Goal: Task Accomplishment & Management: Use online tool/utility

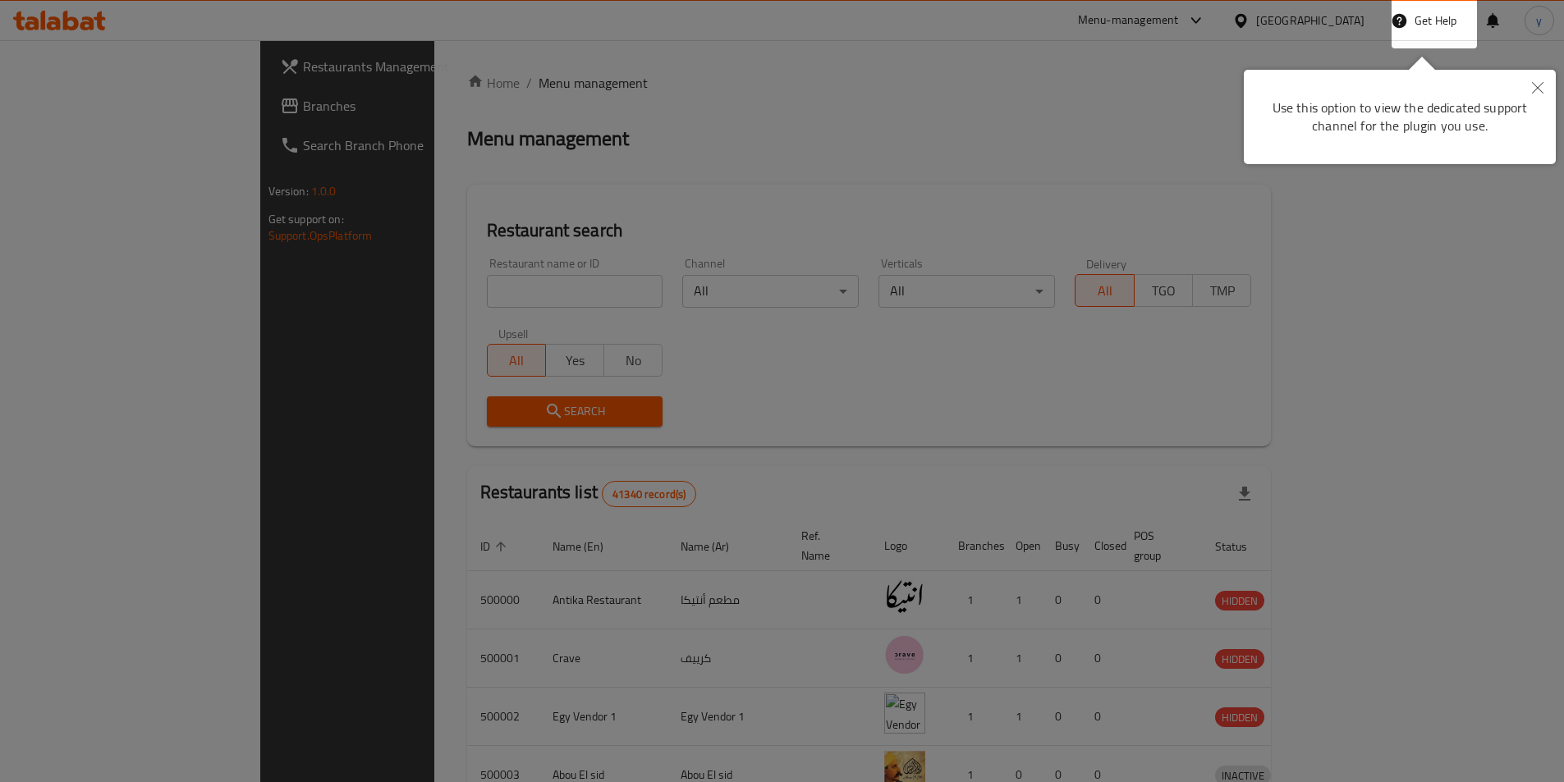
click at [1543, 94] on button "Close" at bounding box center [1538, 89] width 36 height 38
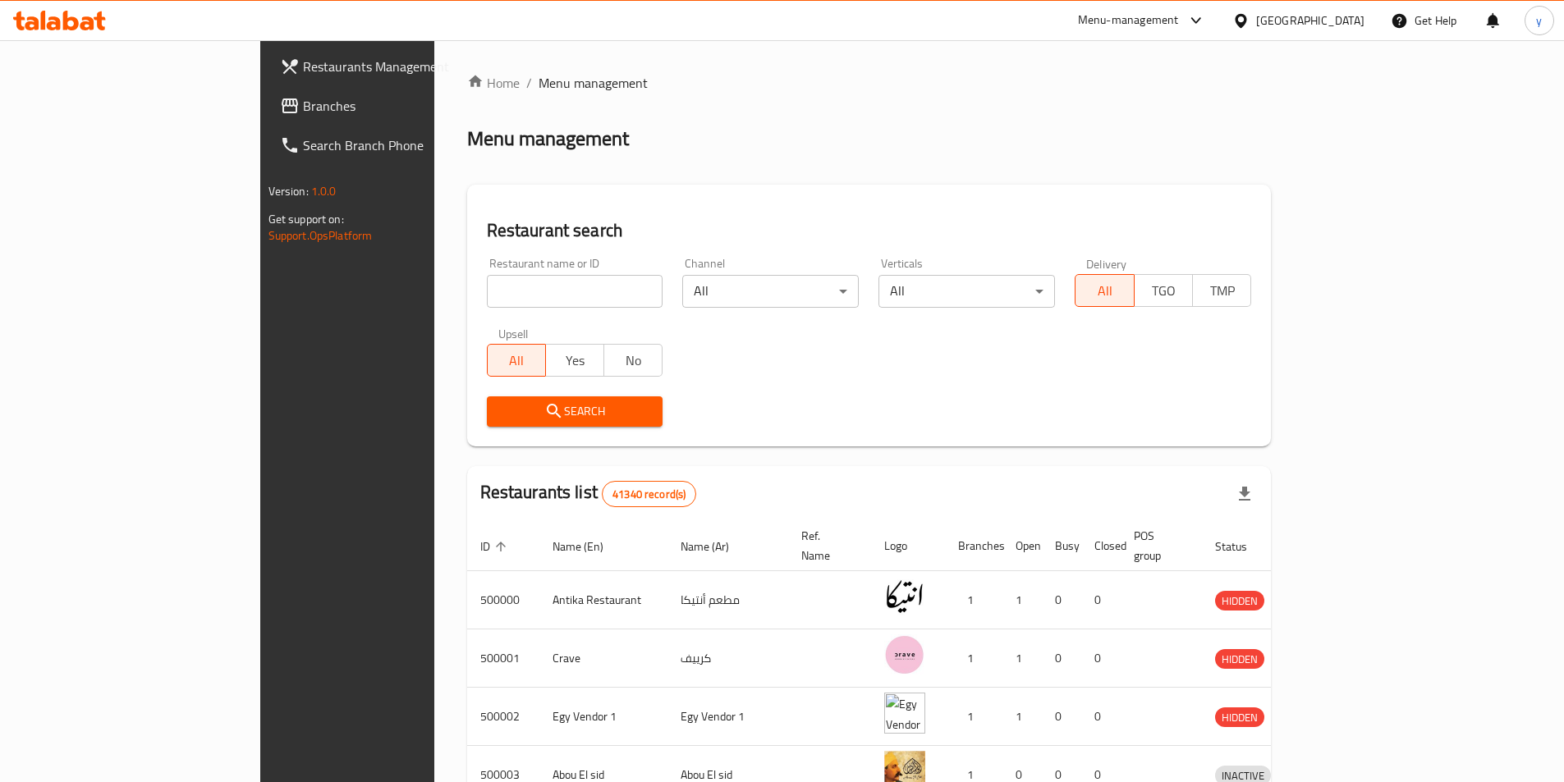
click at [1355, 16] on div "Egypt" at bounding box center [1310, 20] width 108 height 18
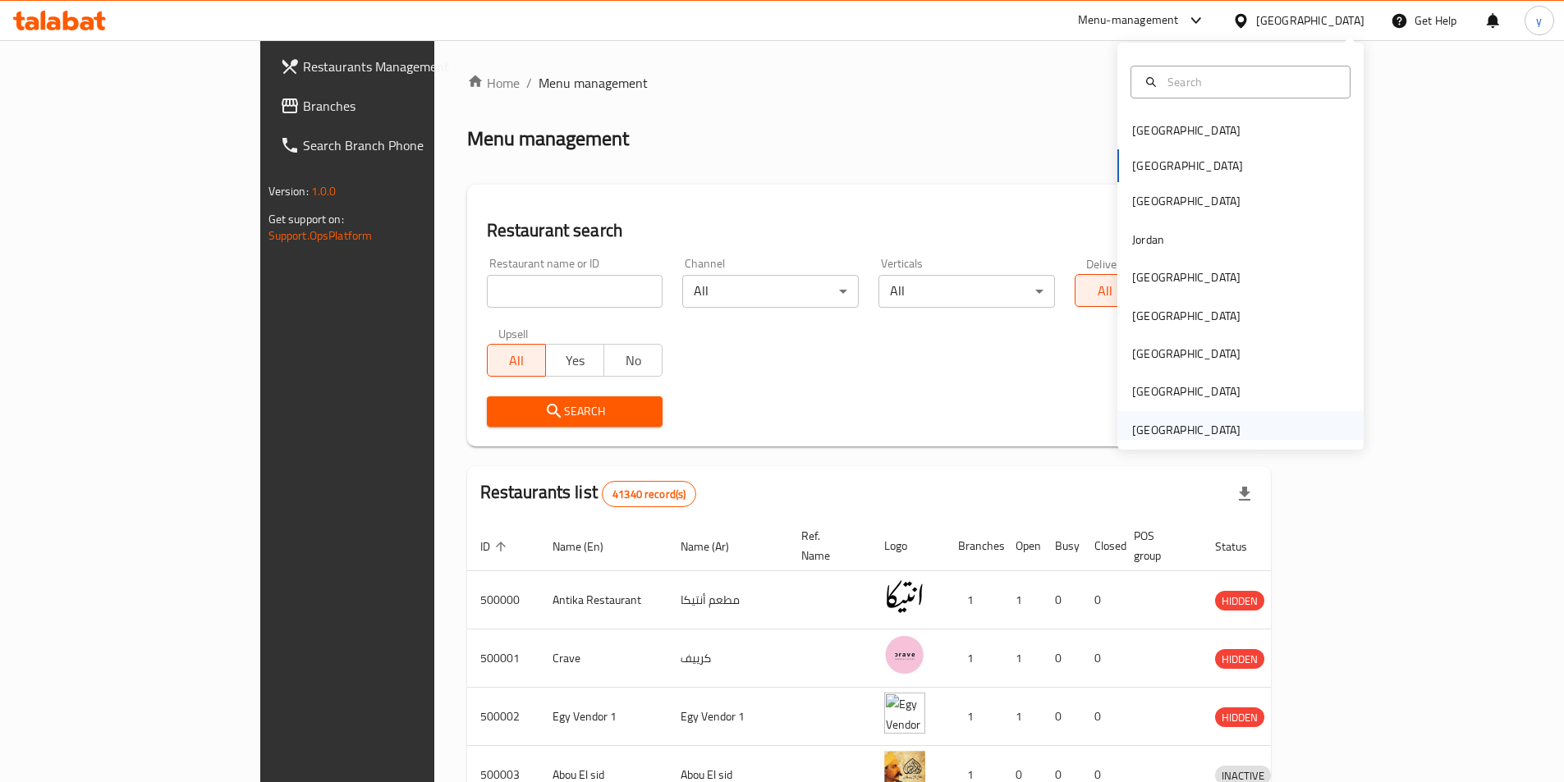
click at [1204, 439] on div "[GEOGRAPHIC_DATA]" at bounding box center [1186, 430] width 108 height 18
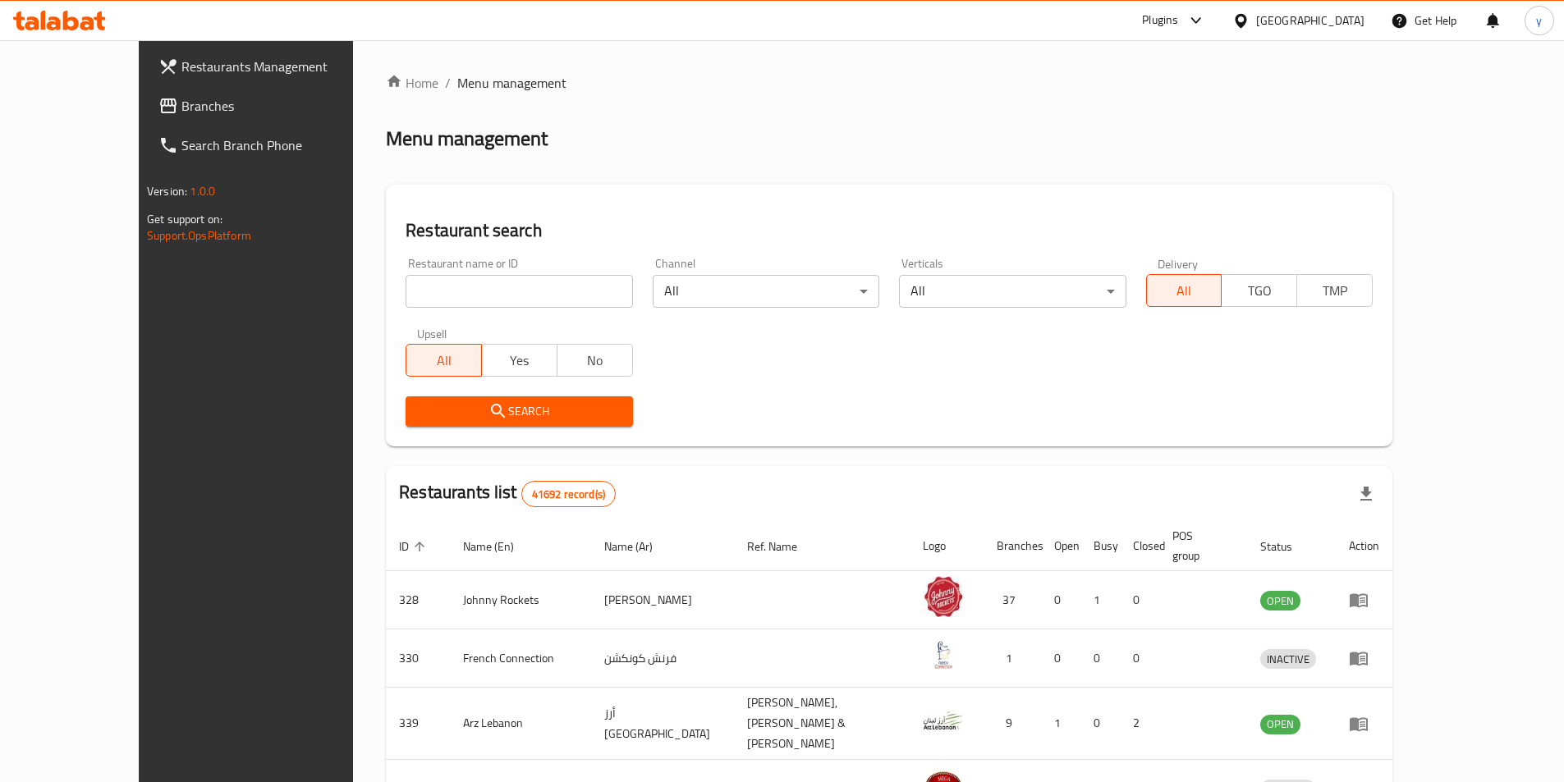
click at [513, 277] on input "search" at bounding box center [519, 291] width 227 height 33
click at [181, 103] on span "Branches" at bounding box center [283, 106] width 205 height 20
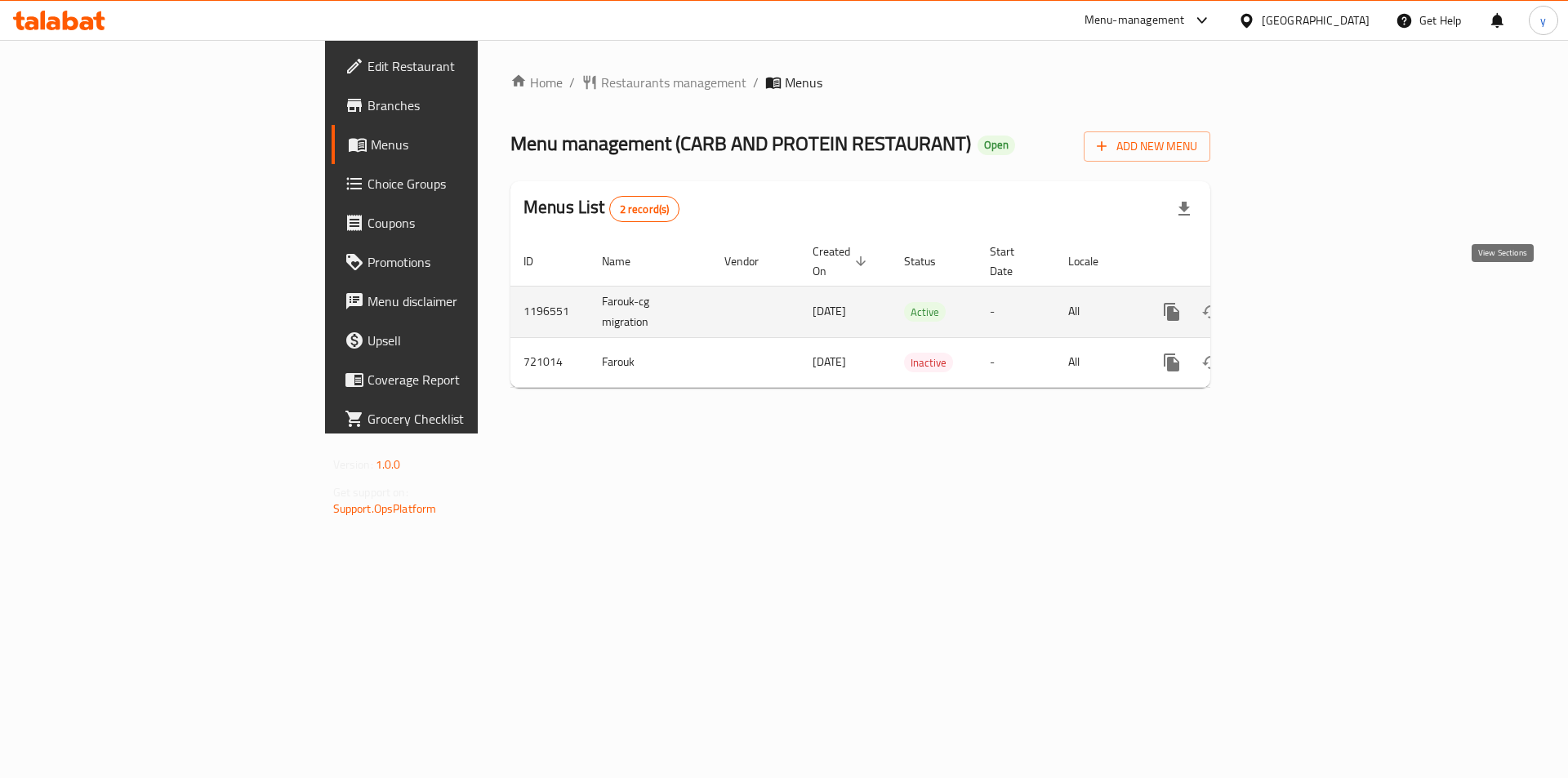
click at [1299, 302] on icon "enhanced table" at bounding box center [1289, 312] width 20 height 20
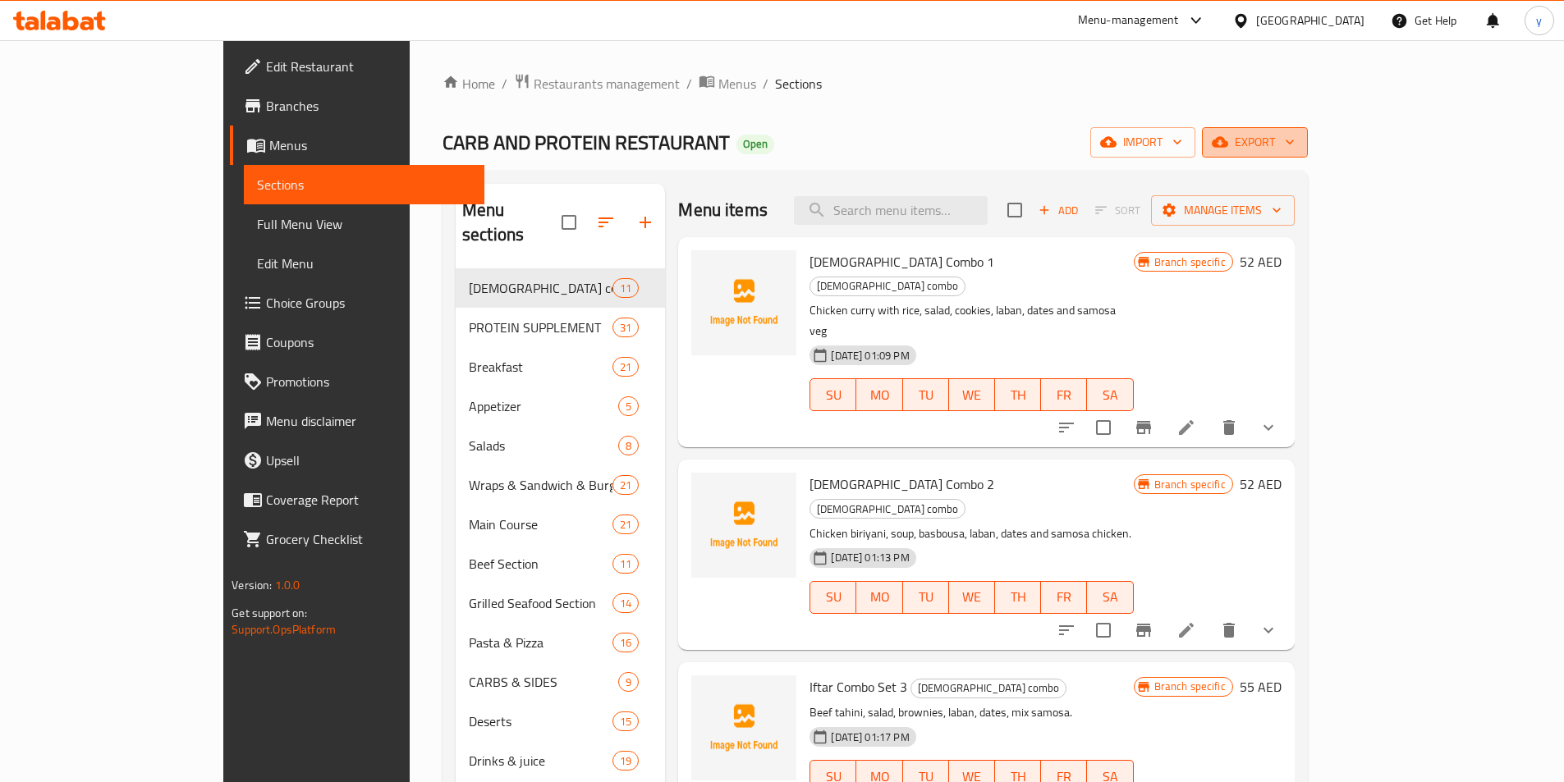
click at [1228, 138] on icon "button" at bounding box center [1220, 142] width 16 height 16
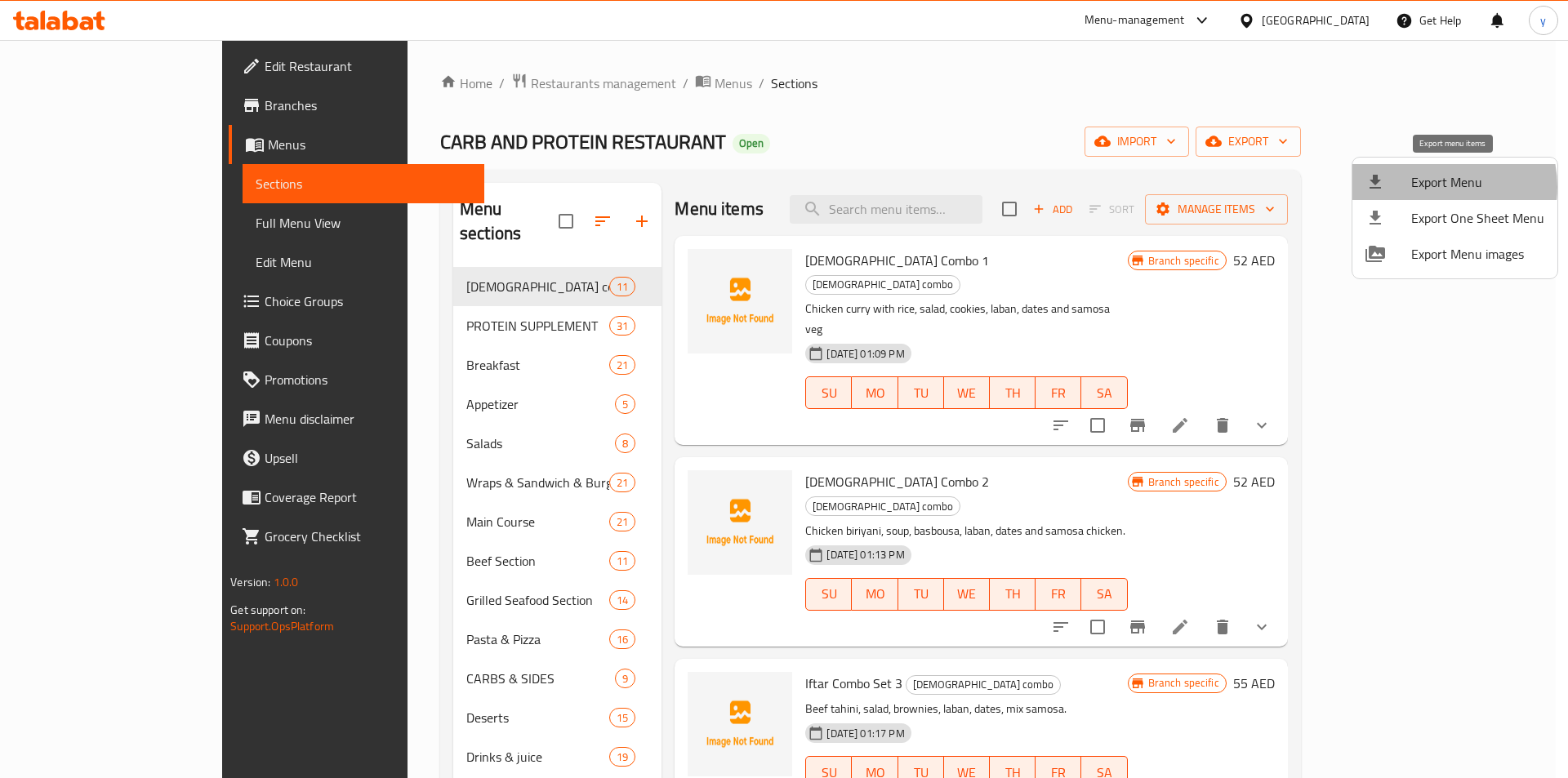
click at [1431, 187] on span "Export Menu" at bounding box center [1478, 182] width 133 height 20
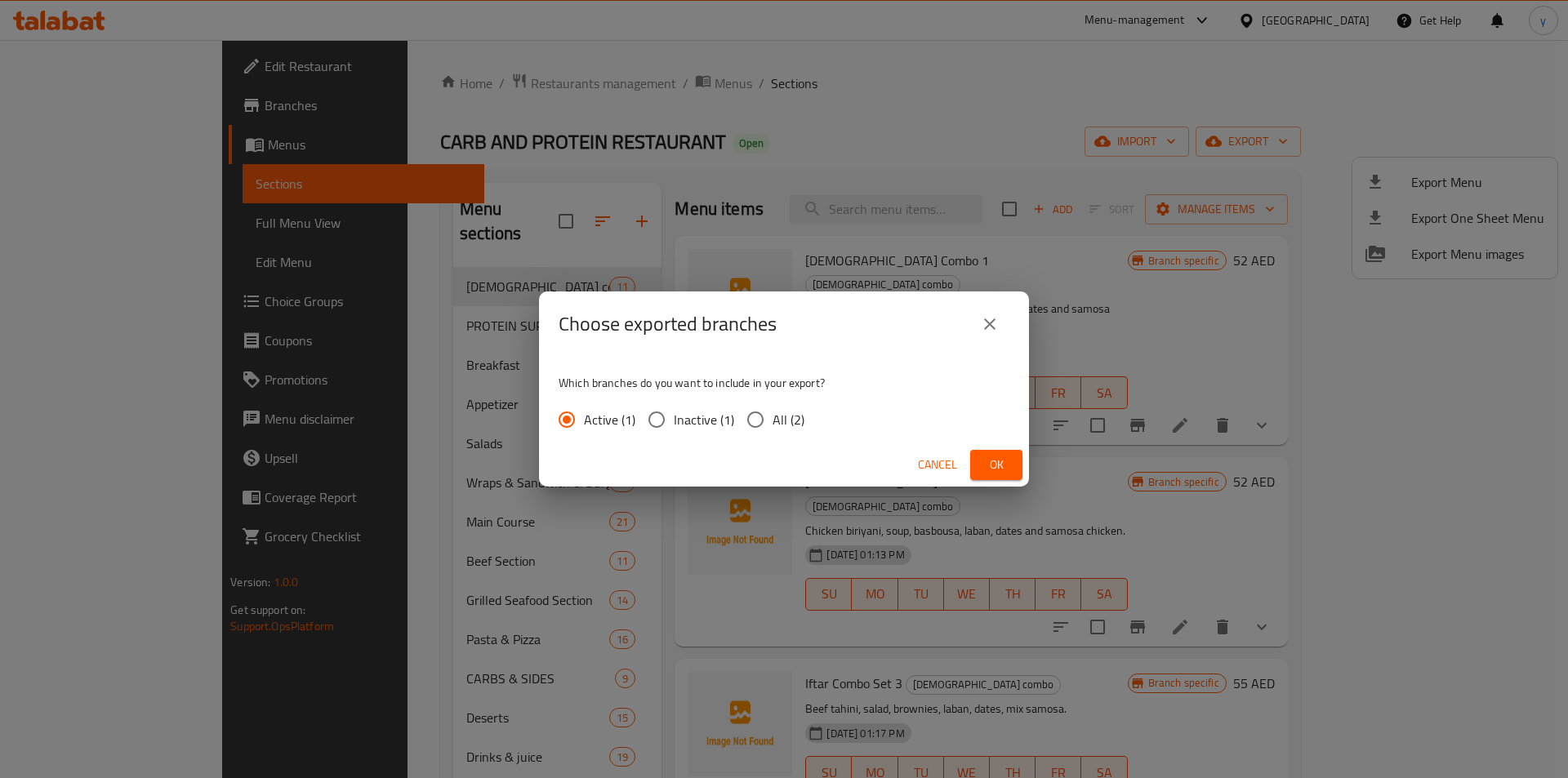
click at [770, 408] on input "All (2)" at bounding box center [755, 420] width 34 height 34
radio input "true"
click at [994, 460] on span "Ok" at bounding box center [996, 465] width 26 height 21
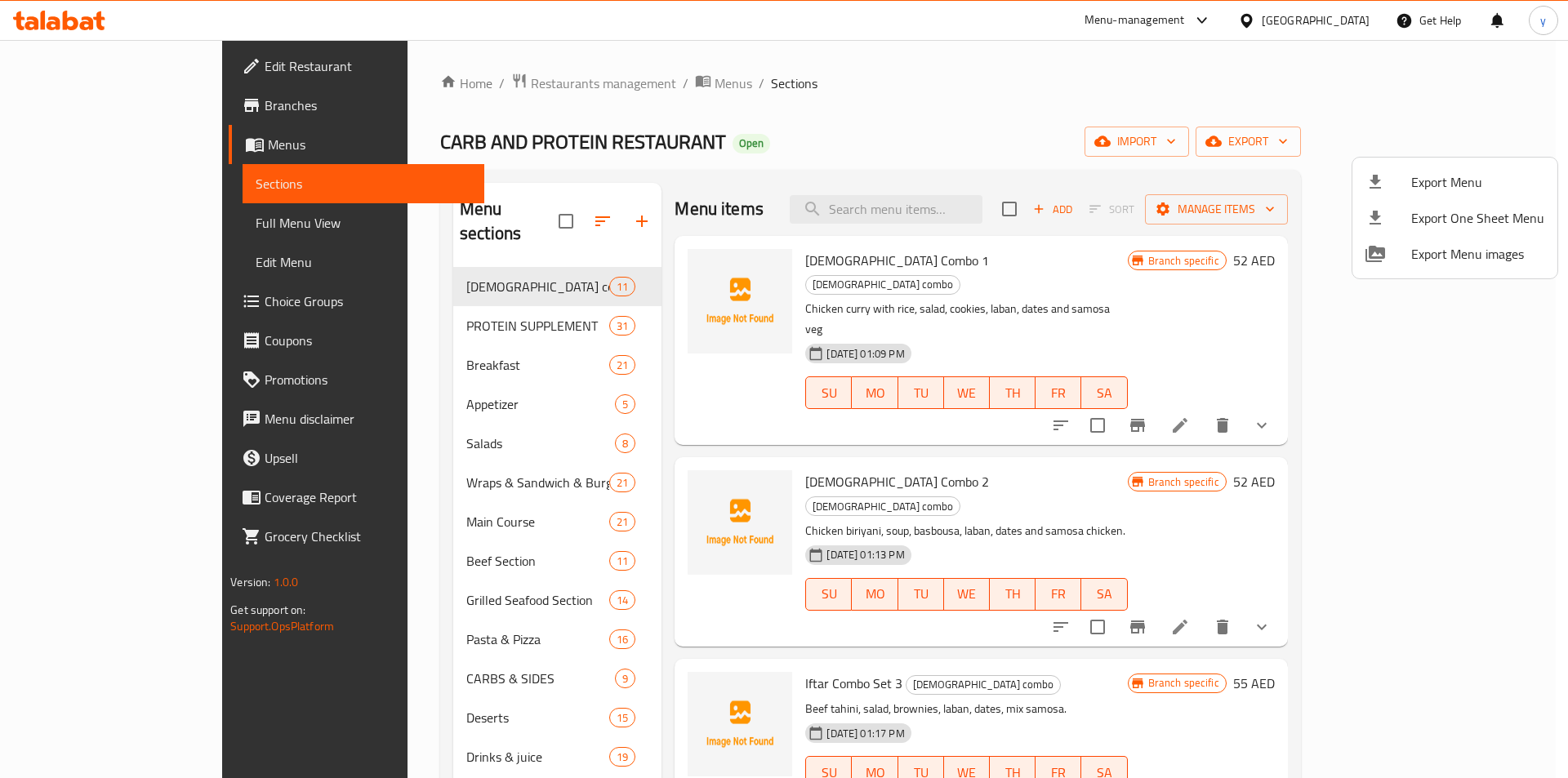
click at [112, 117] on div at bounding box center [784, 389] width 1568 height 778
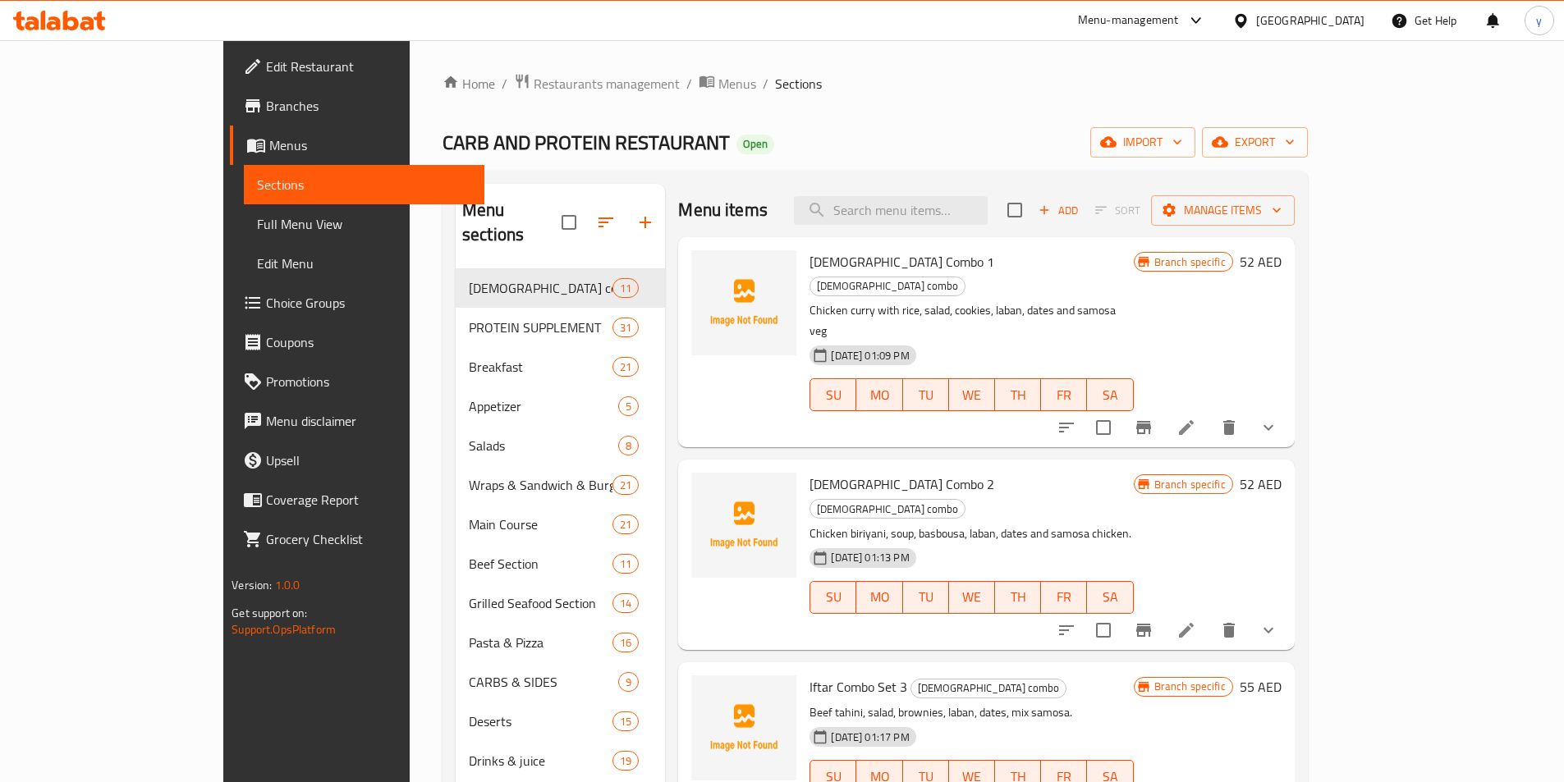
click at [230, 116] on link "Branches" at bounding box center [357, 105] width 255 height 39
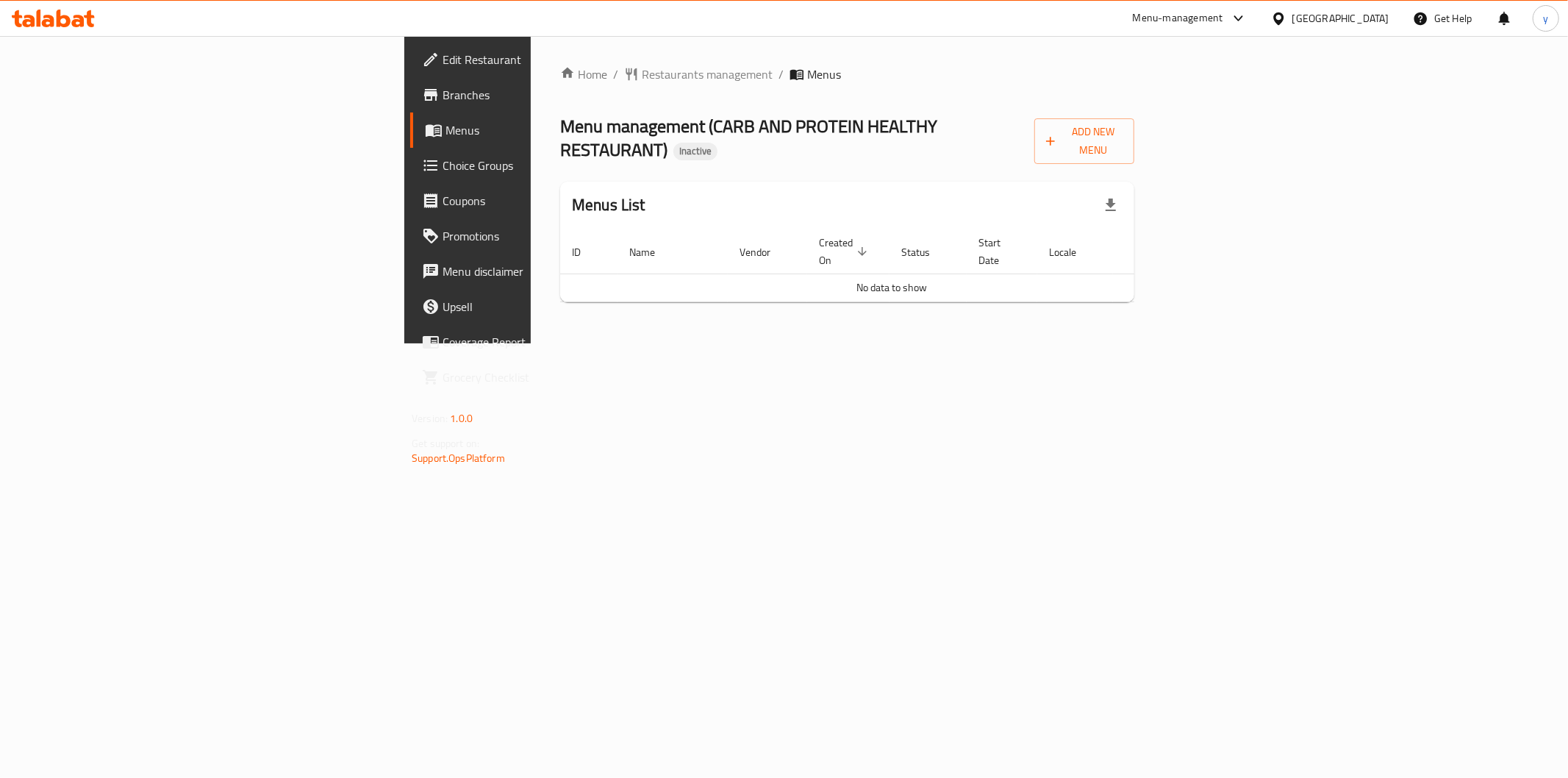
click at [446, 133] on span "Menus" at bounding box center [550, 130] width 209 height 18
click at [446, 138] on span "Menus" at bounding box center [550, 130] width 209 height 18
click at [446, 137] on span "Menus" at bounding box center [550, 130] width 209 height 18
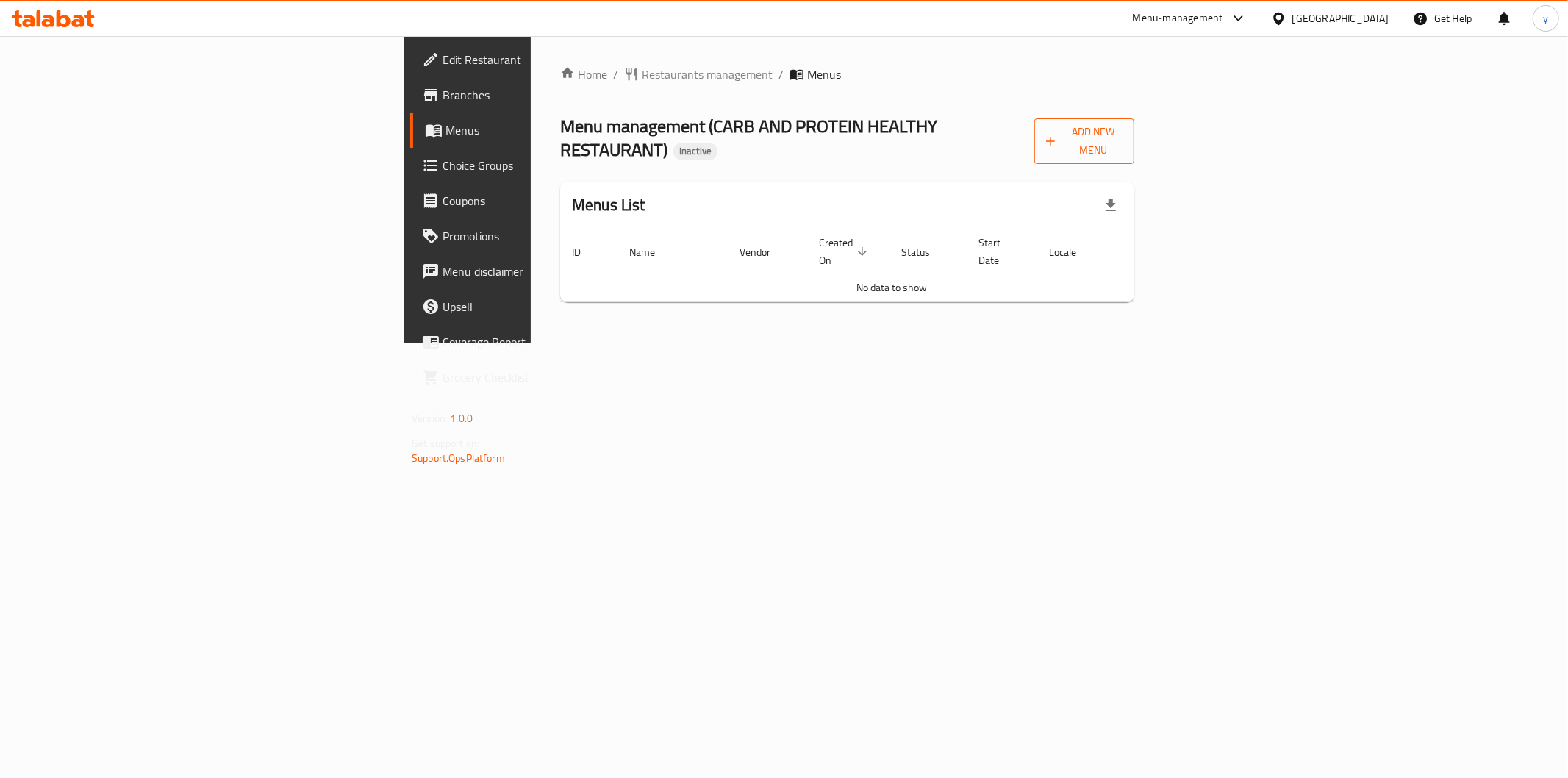
click at [1123, 123] on span "Add New Menu" at bounding box center [1084, 141] width 76 height 37
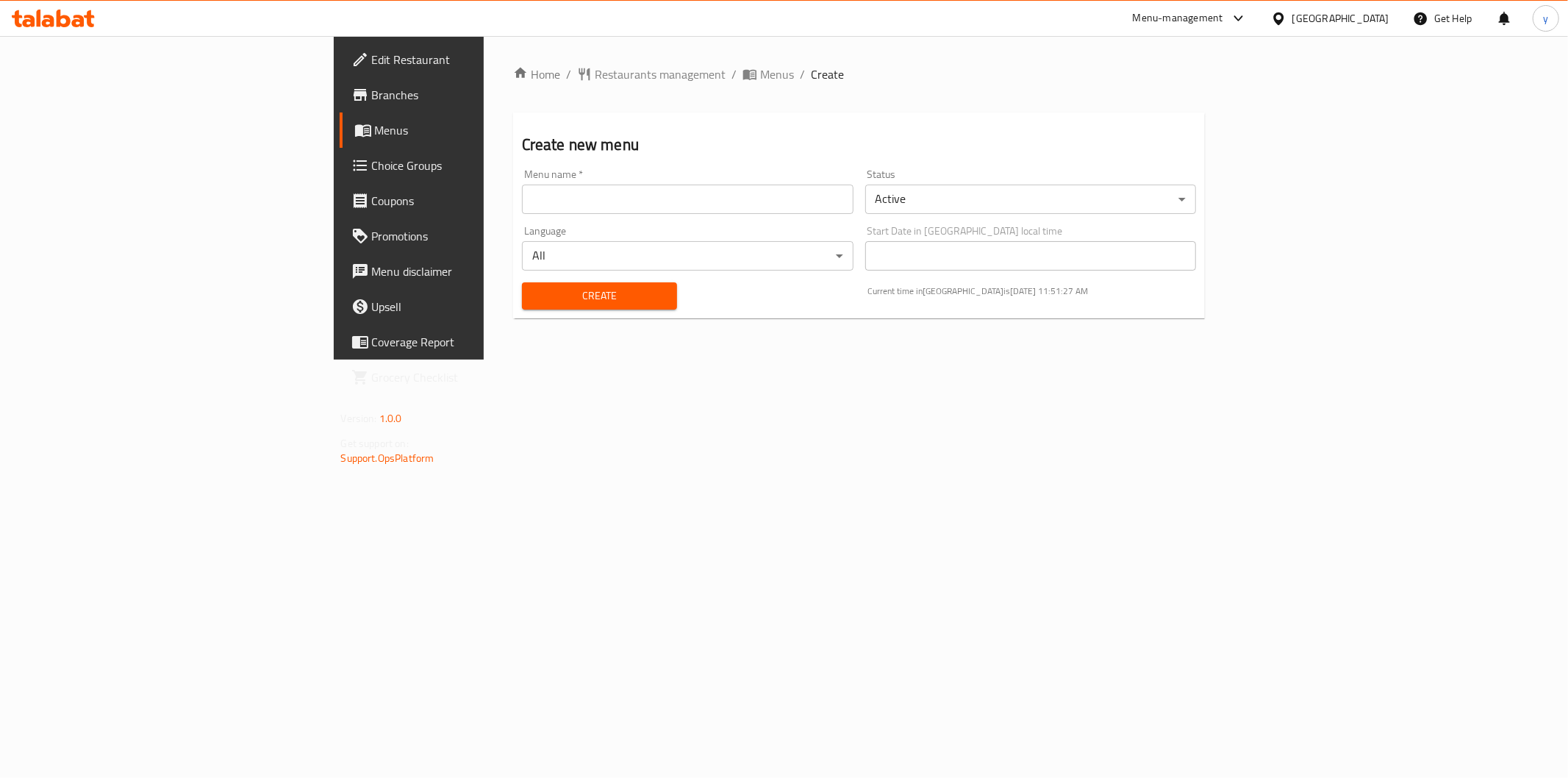
click at [589, 197] on input "text" at bounding box center [688, 199] width 331 height 30
click at [522, 201] on input "yasmin 25/9/2025" at bounding box center [688, 199] width 331 height 30
type input "[MEDICAL_DATA] [DATE]"
click at [534, 296] on span "Create" at bounding box center [599, 295] width 132 height 19
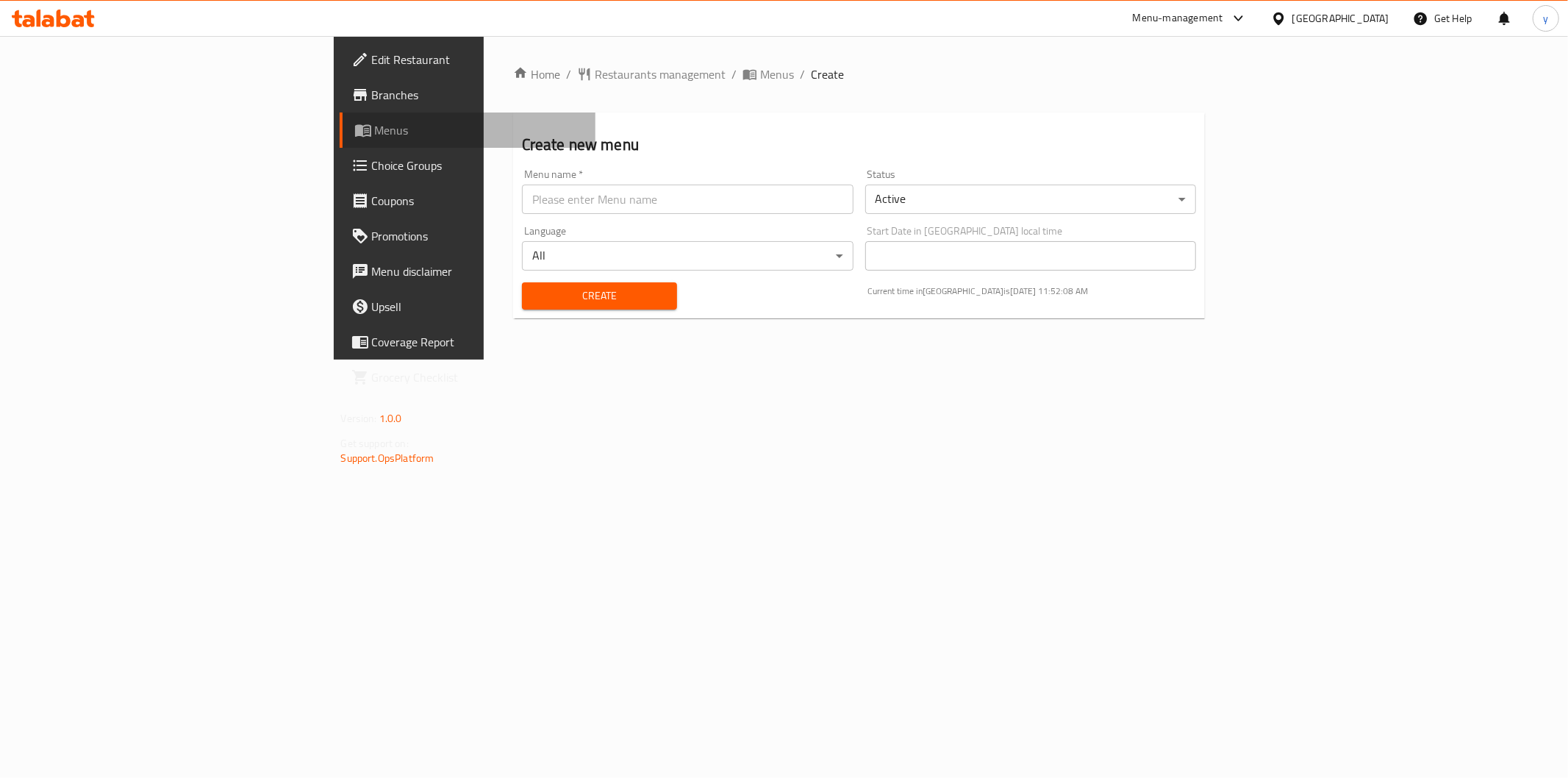
click at [375, 137] on span "Menus" at bounding box center [479, 130] width 209 height 18
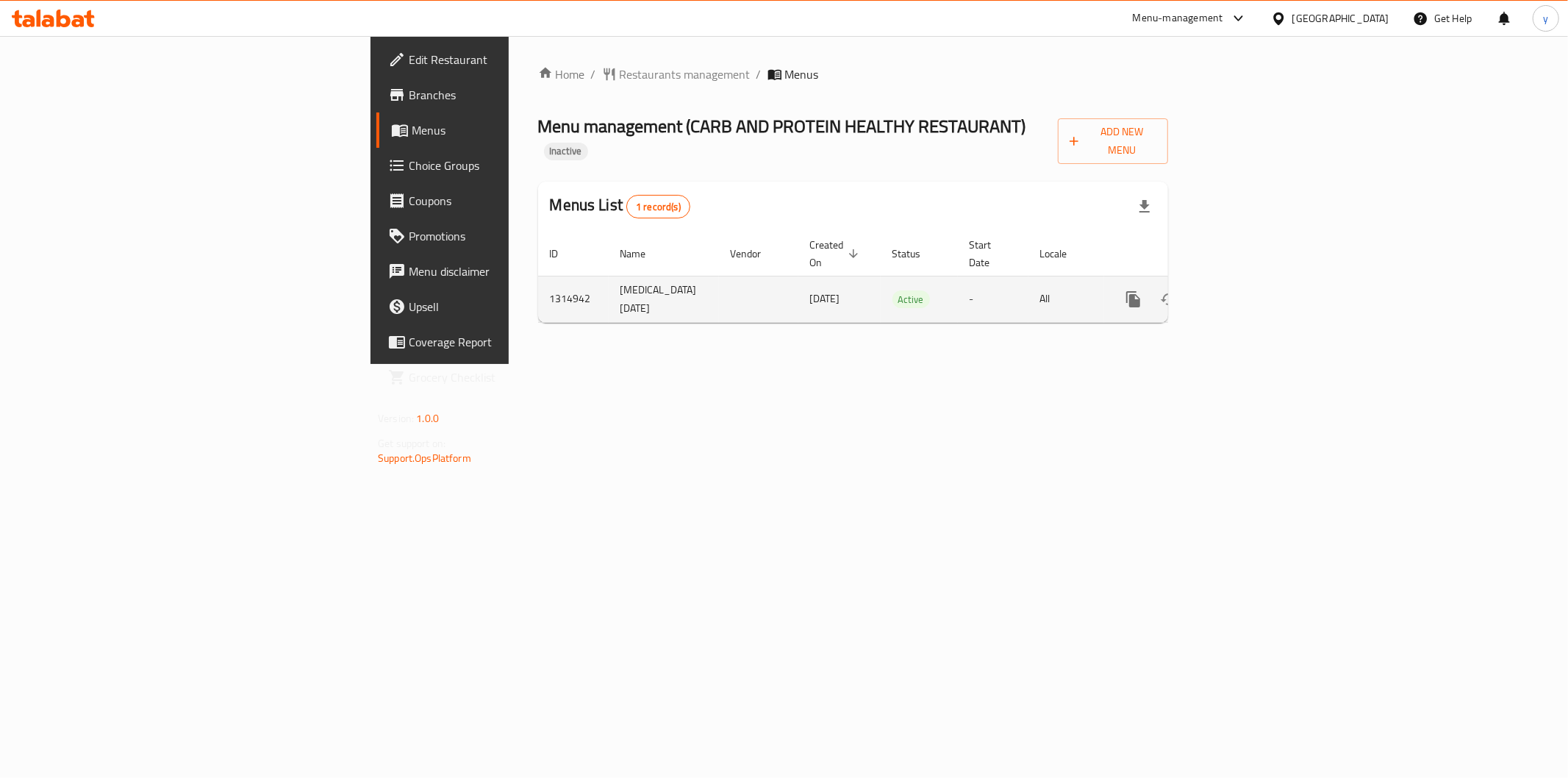
click at [1257, 281] on link "enhanced table" at bounding box center [1238, 298] width 35 height 35
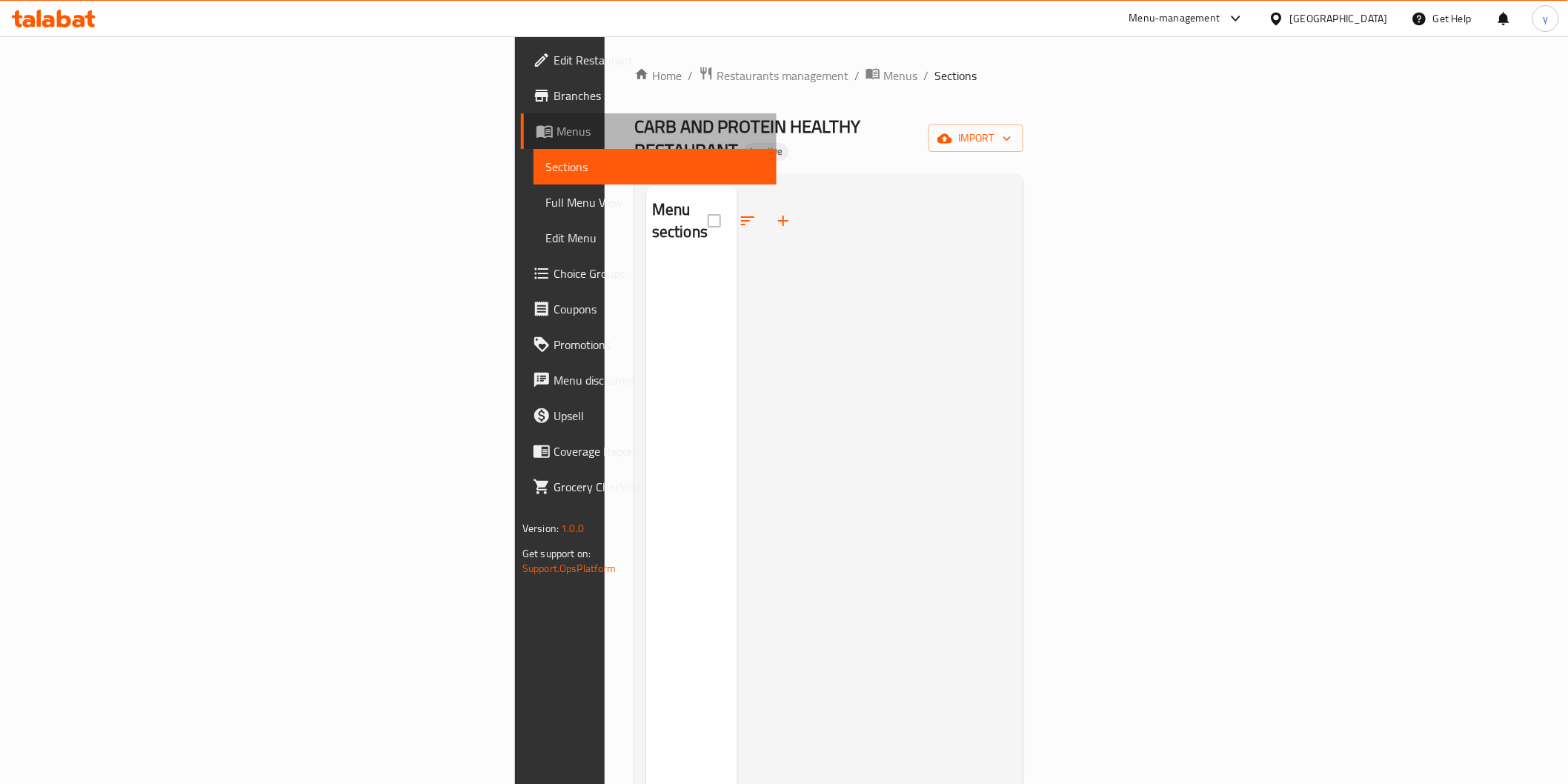
click at [557, 128] on span "Menus" at bounding box center [661, 131] width 209 height 18
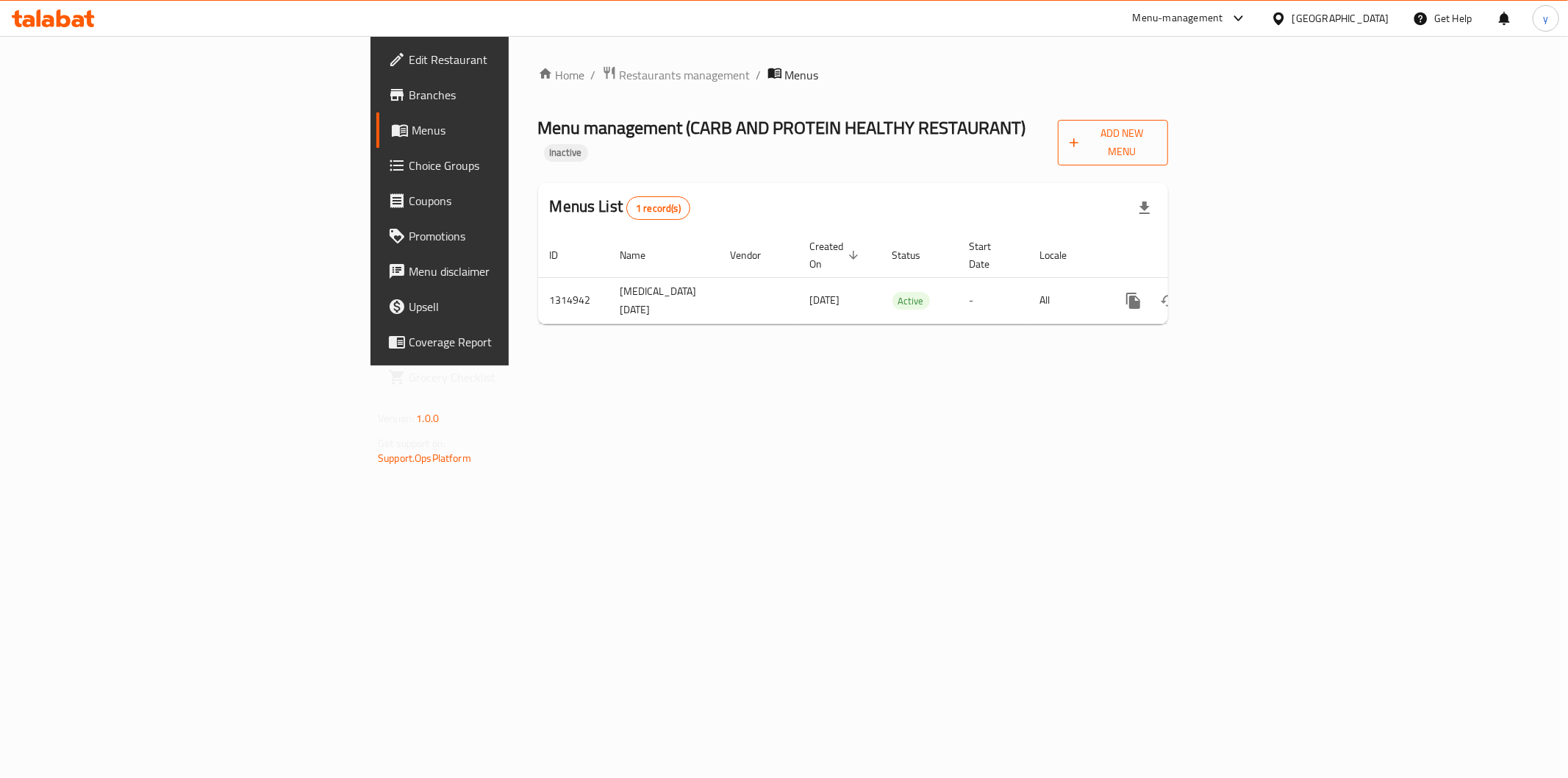
click at [1156, 137] on span "Add New Menu" at bounding box center [1113, 142] width 87 height 37
click at [1247, 294] on icon "enhanced table" at bounding box center [1239, 300] width 13 height 13
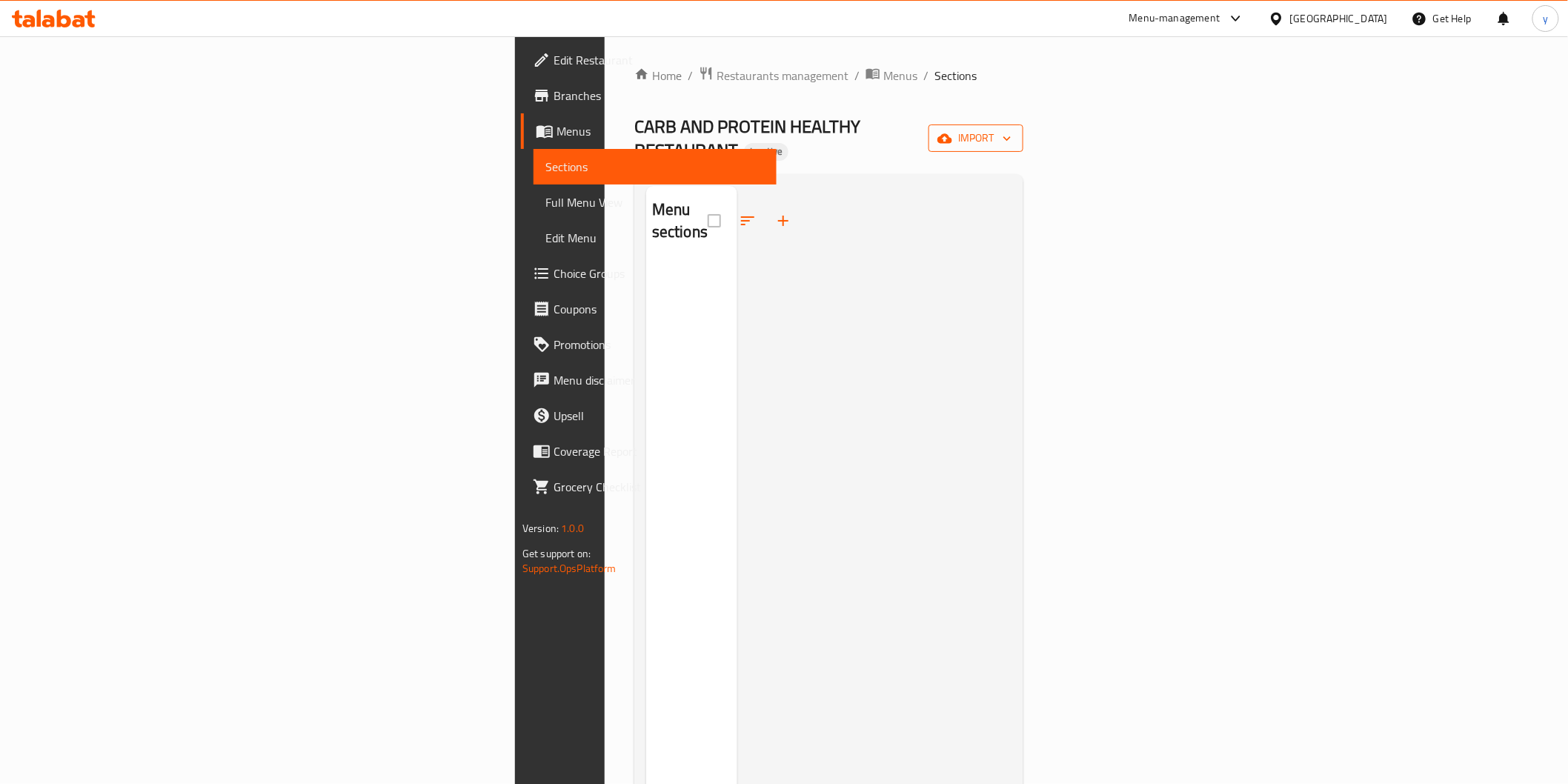
click at [1012, 136] on span "import" at bounding box center [976, 138] width 71 height 19
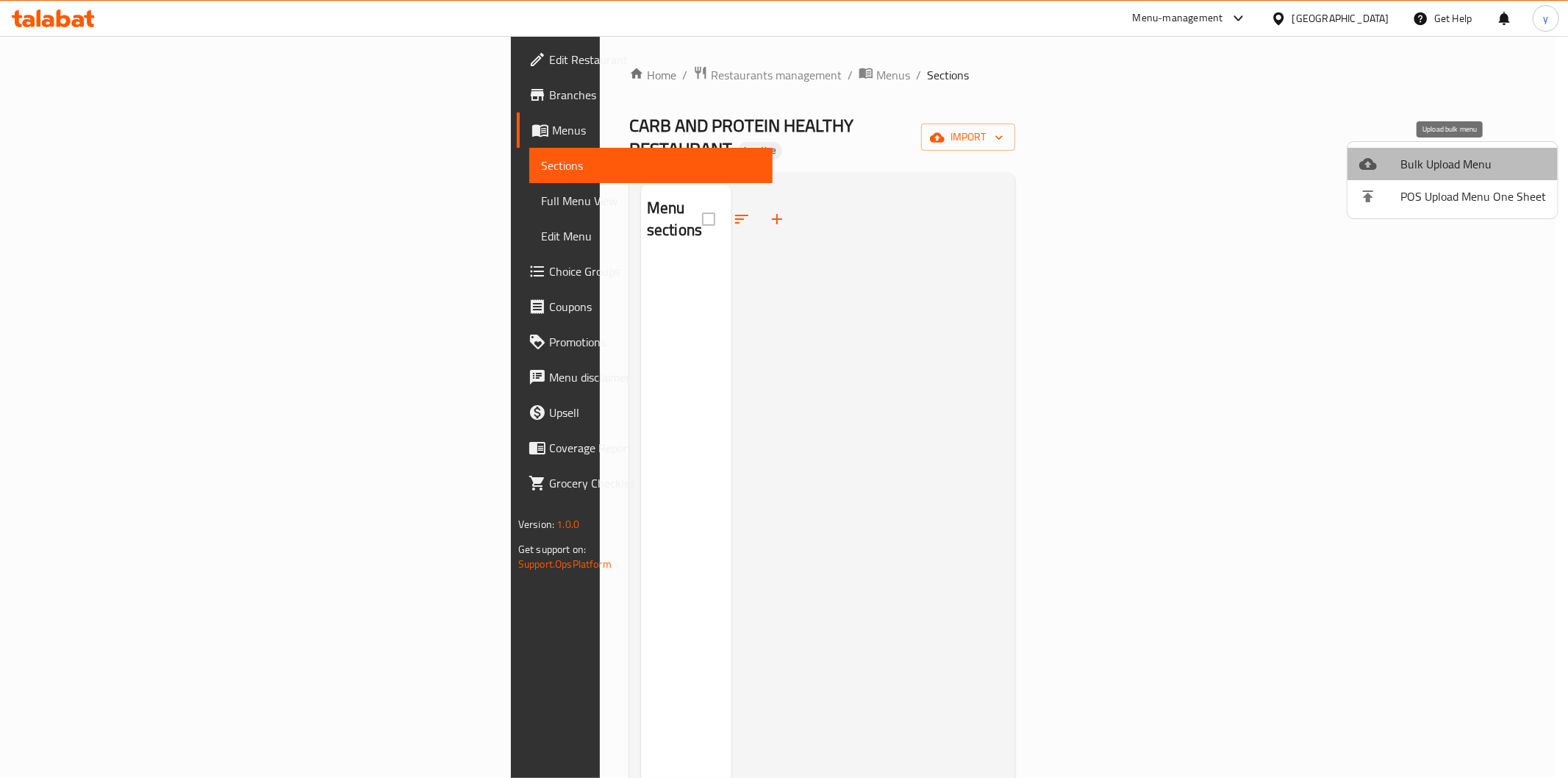
click at [1465, 158] on span "Bulk Upload Menu" at bounding box center [1473, 164] width 146 height 18
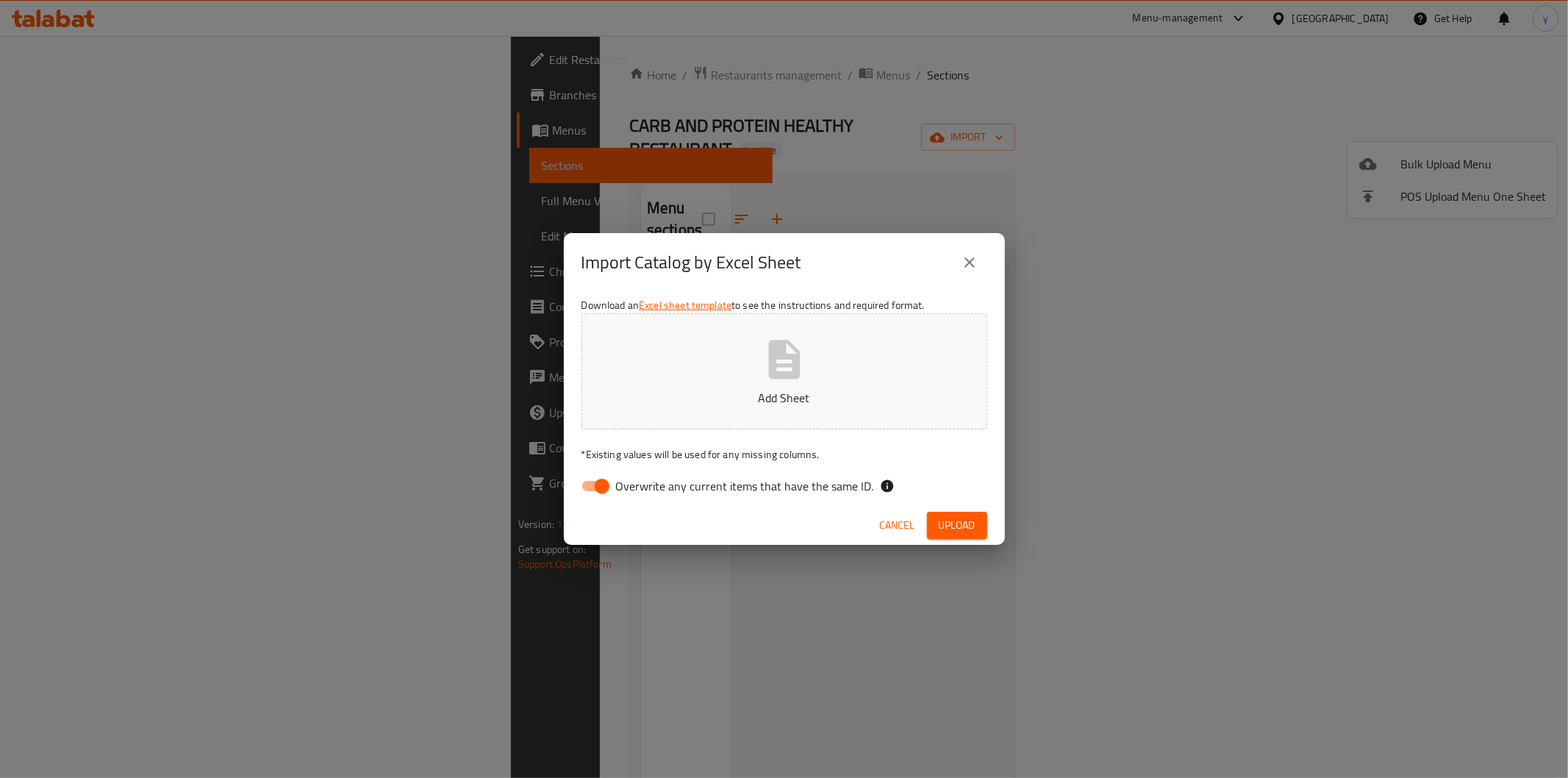
click at [587, 491] on input "Overwrite any current items that have the same ID." at bounding box center [603, 485] width 84 height 28
checkbox input "false"
click at [708, 375] on button "Add Sheet" at bounding box center [784, 372] width 406 height 116
click at [953, 531] on span "Upload" at bounding box center [956, 525] width 37 height 19
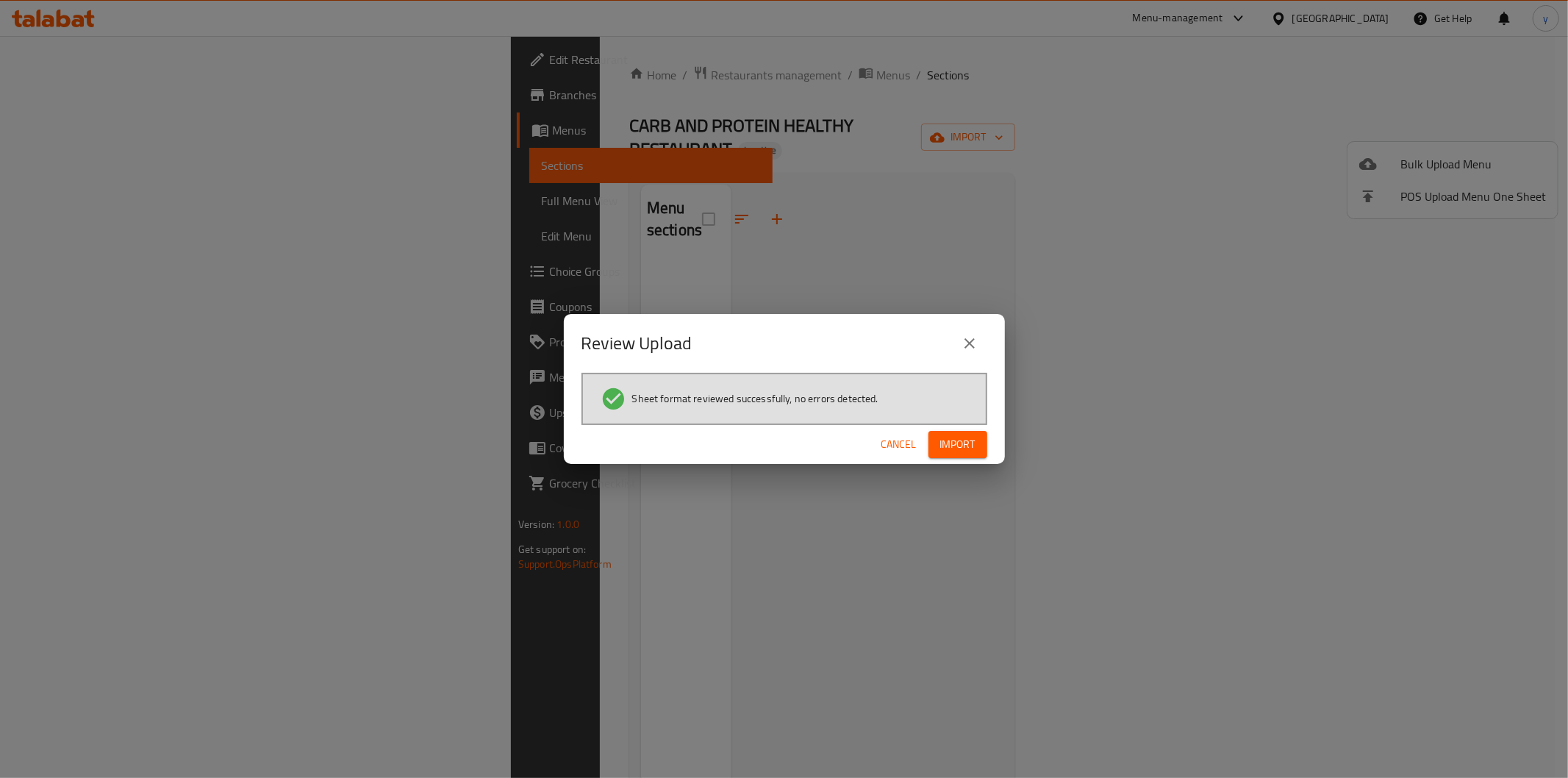
click at [965, 453] on button "Import" at bounding box center [958, 444] width 59 height 27
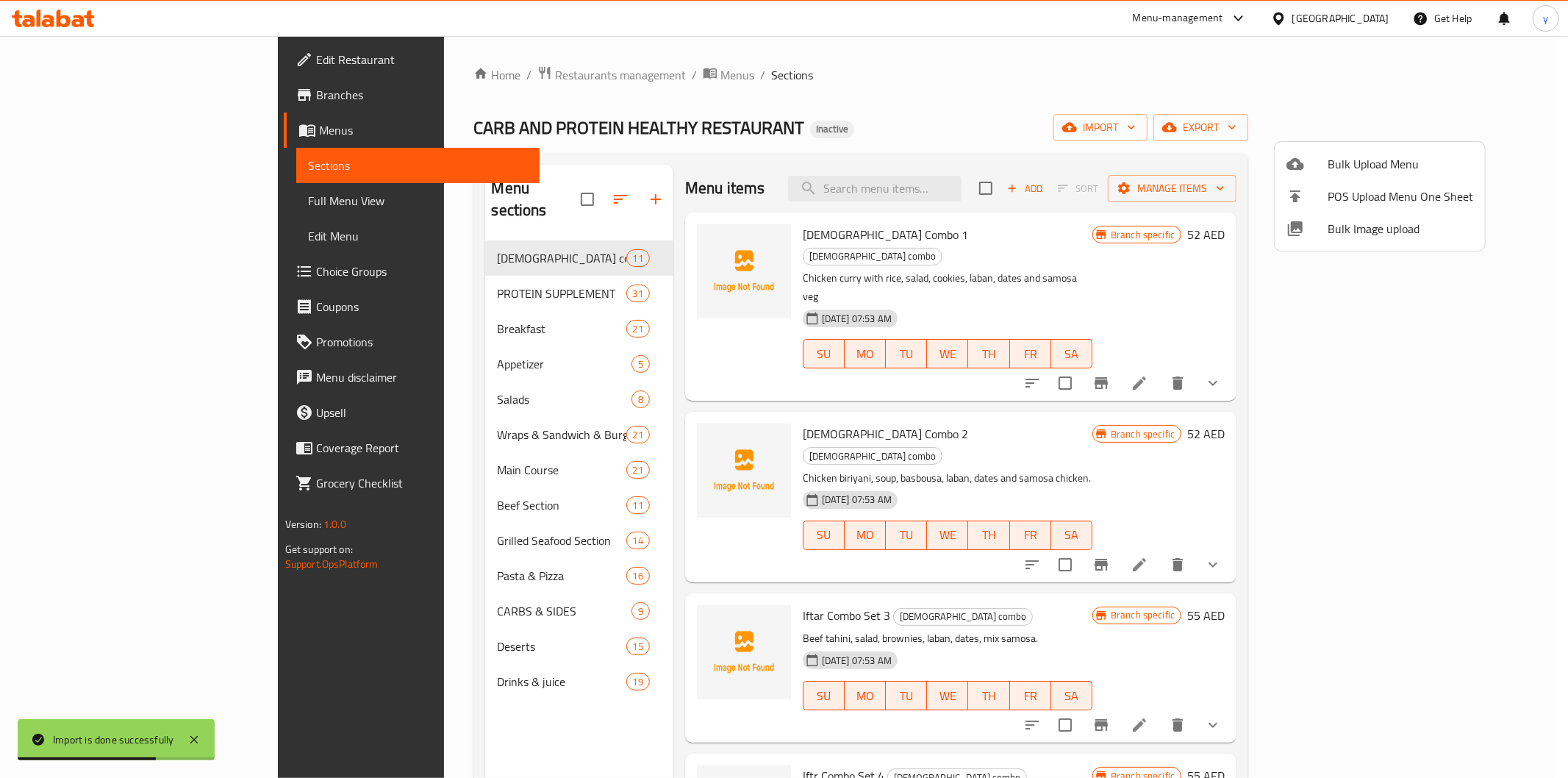
click at [905, 125] on div at bounding box center [784, 389] width 1568 height 778
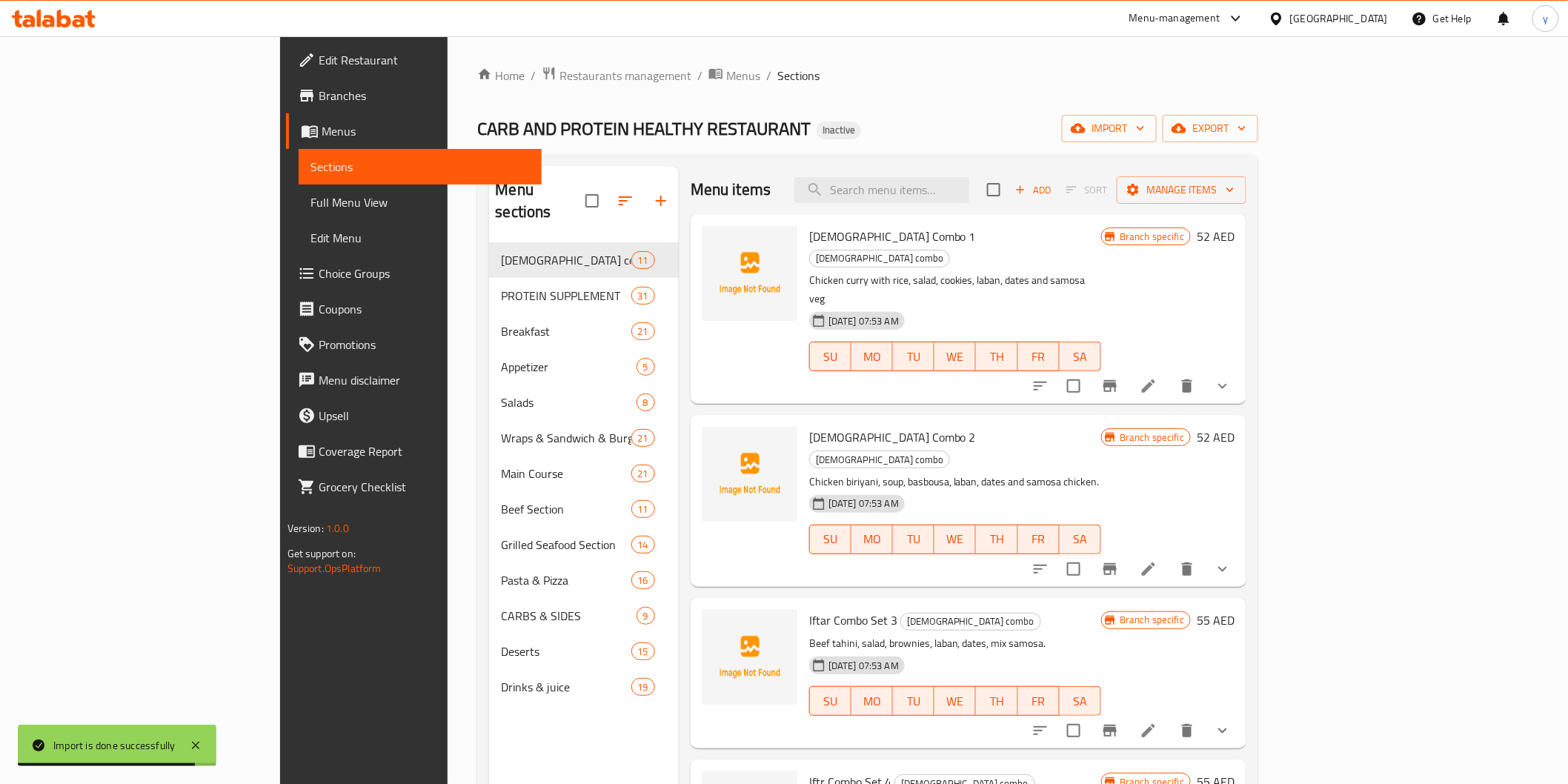
click at [311, 202] on span "Full Menu View" at bounding box center [420, 202] width 219 height 18
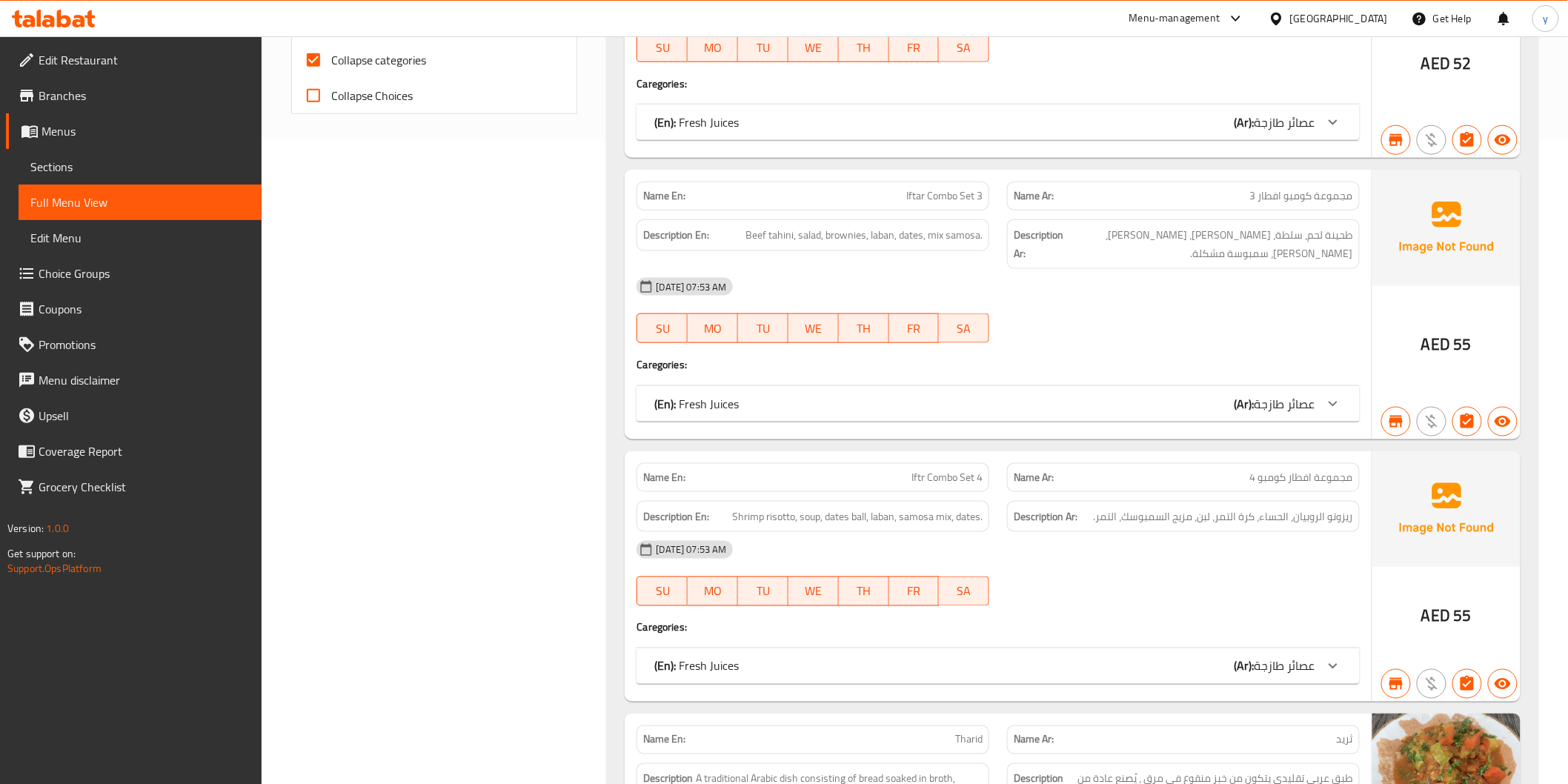
scroll to position [658, 0]
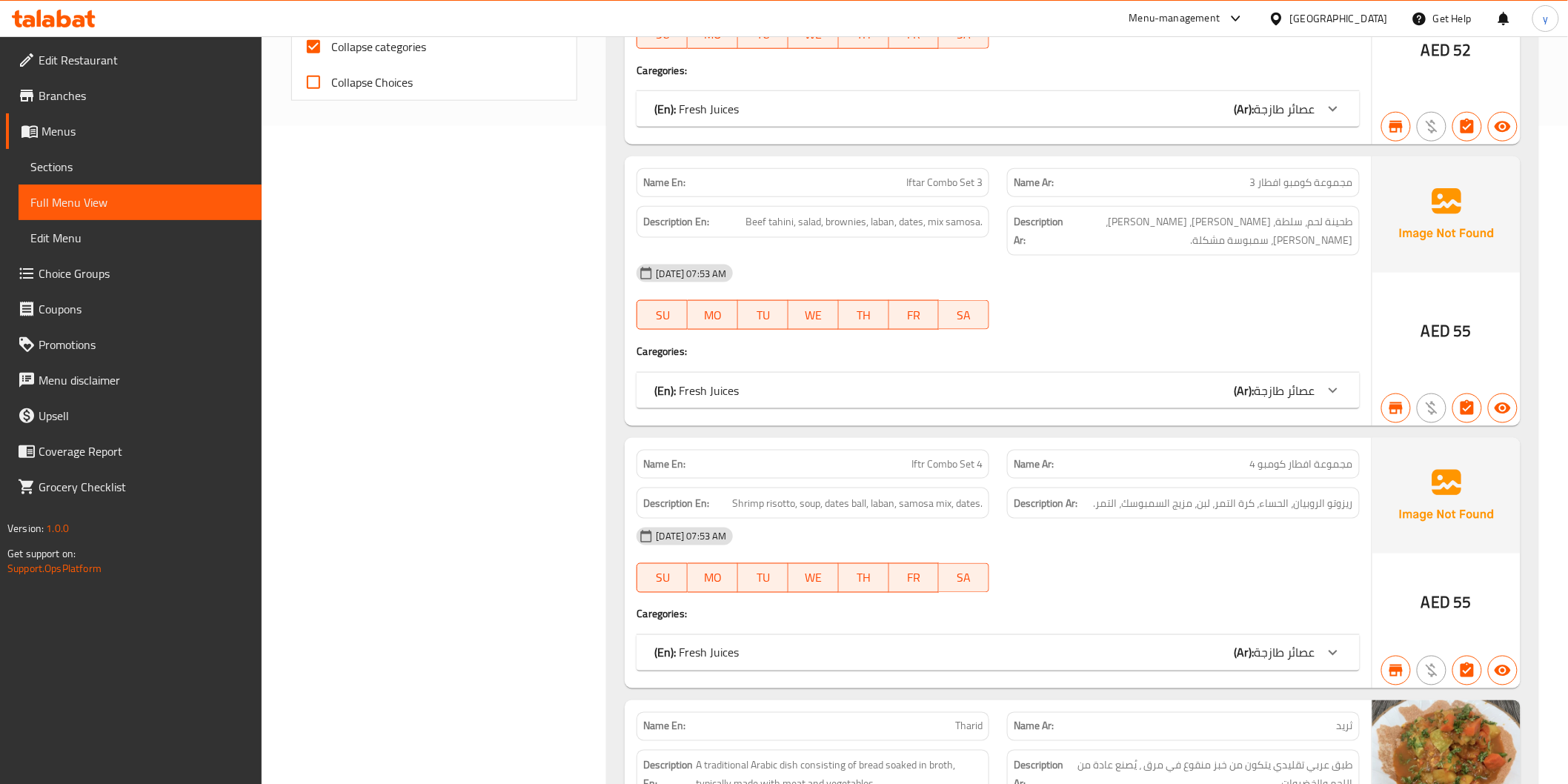
click at [360, 48] on span "Collapse categories" at bounding box center [379, 47] width 96 height 18
click at [331, 48] on input "Collapse categories" at bounding box center [313, 46] width 35 height 35
checkbox input "false"
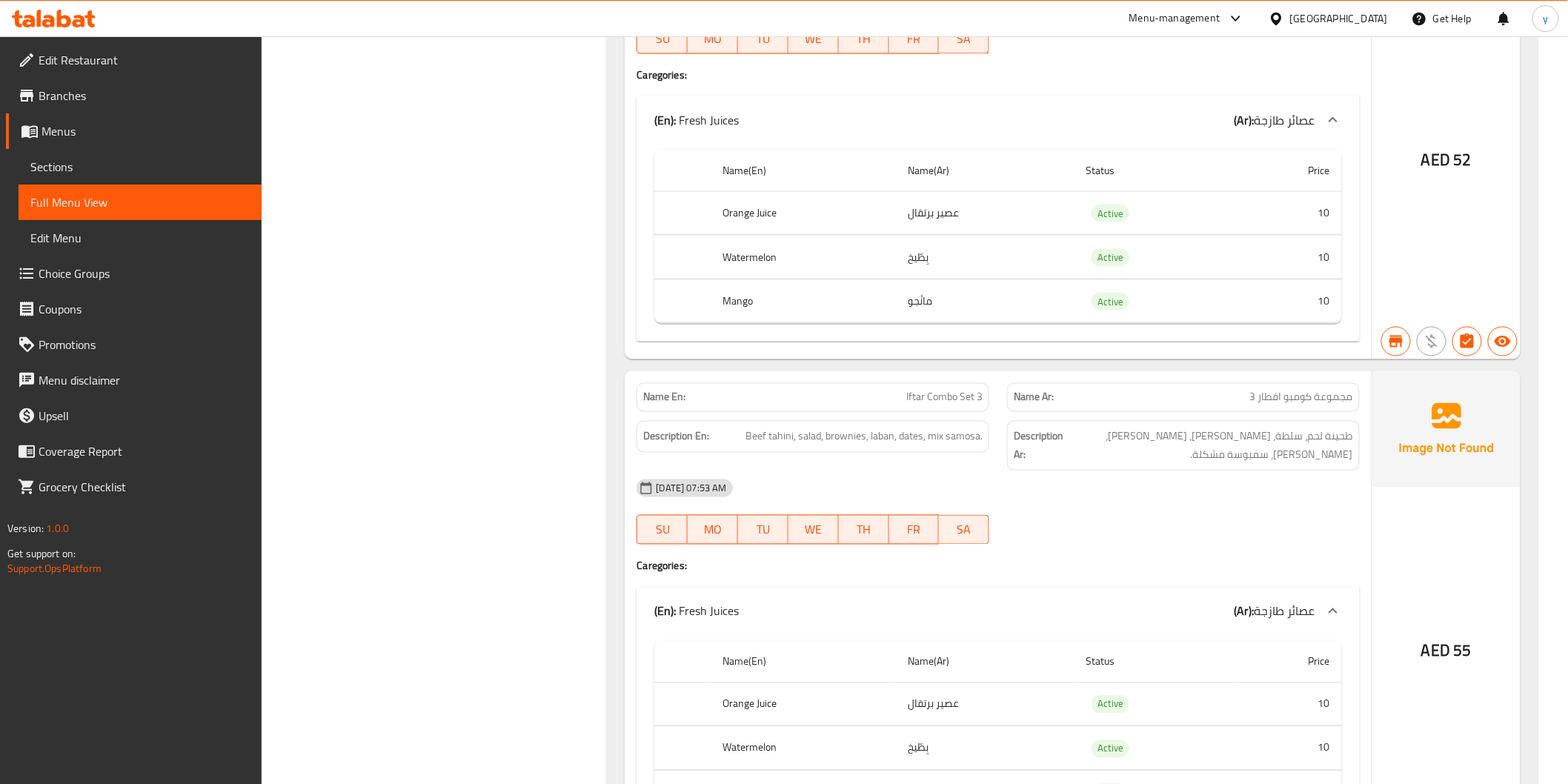
scroll to position [0, 0]
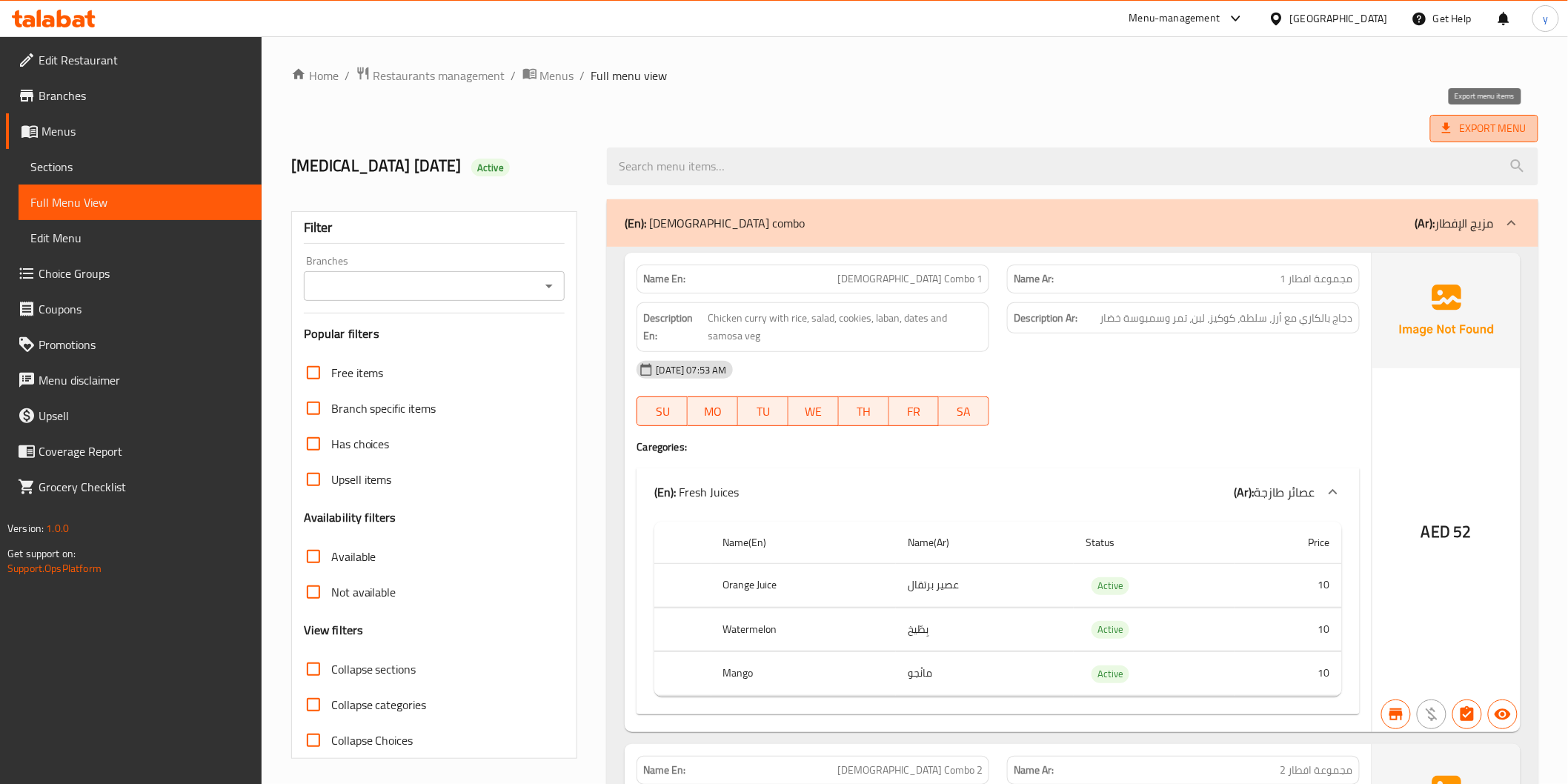
click at [1469, 119] on span "Export Menu" at bounding box center [1485, 128] width 85 height 19
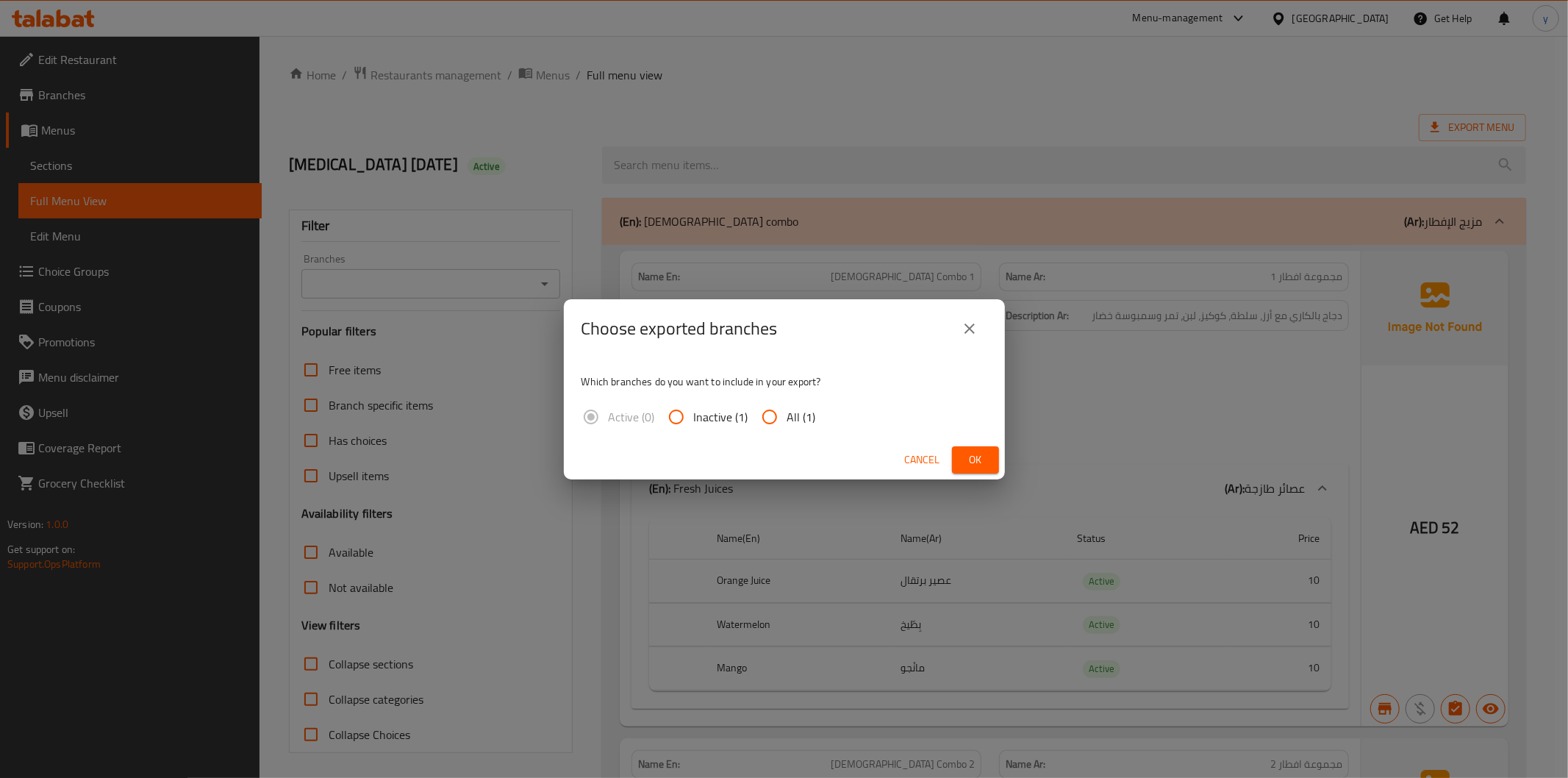
click at [803, 415] on span "All (1)" at bounding box center [801, 417] width 29 height 18
click at [787, 415] on input "All (1)" at bounding box center [769, 416] width 35 height 35
radio input "true"
click at [978, 457] on span "Ok" at bounding box center [975, 459] width 23 height 19
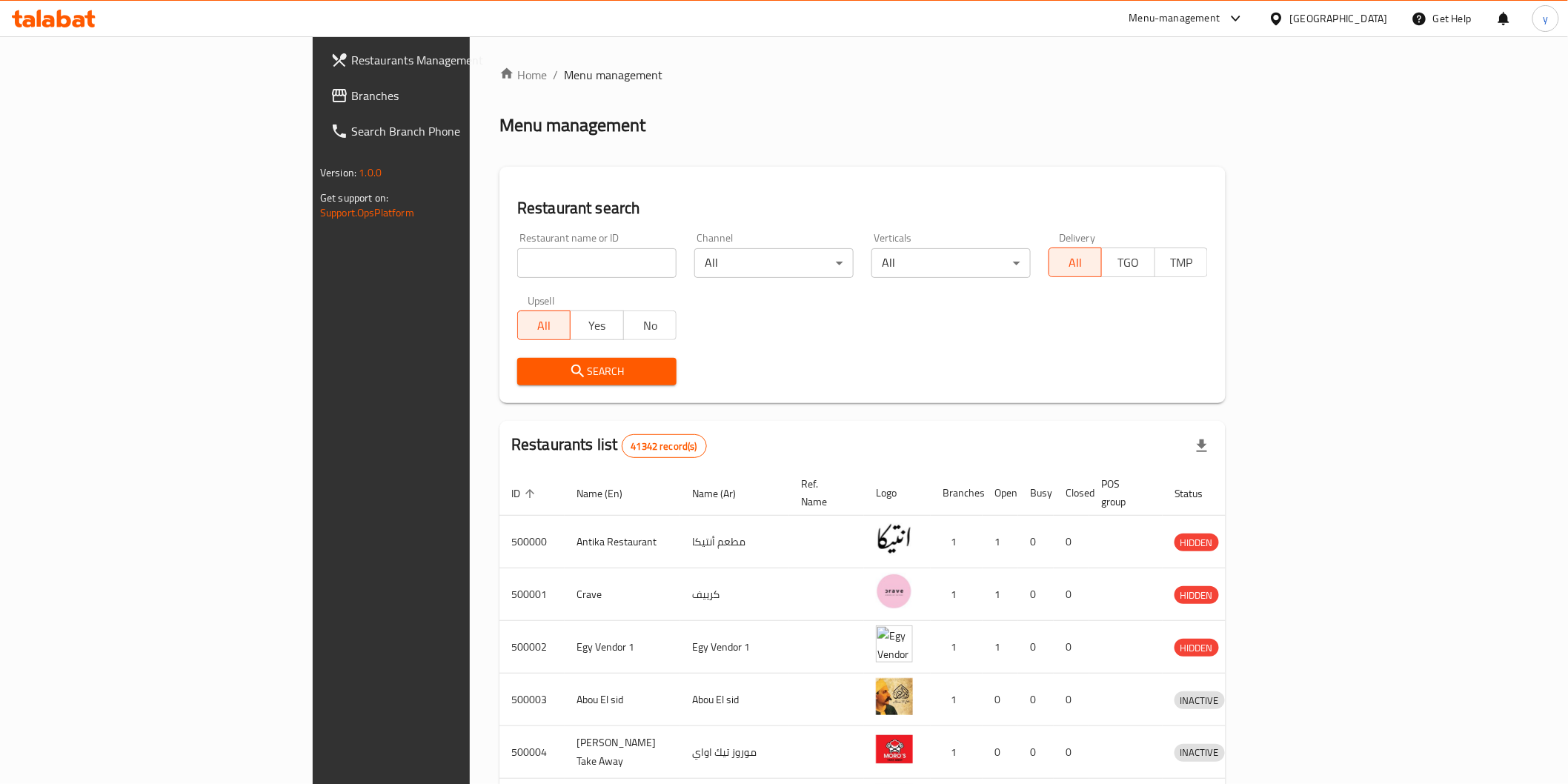
click at [1377, 18] on div "[GEOGRAPHIC_DATA]" at bounding box center [1339, 18] width 97 height 16
click at [1233, 390] on div "[GEOGRAPHIC_DATA]" at bounding box center [1228, 388] width 97 height 16
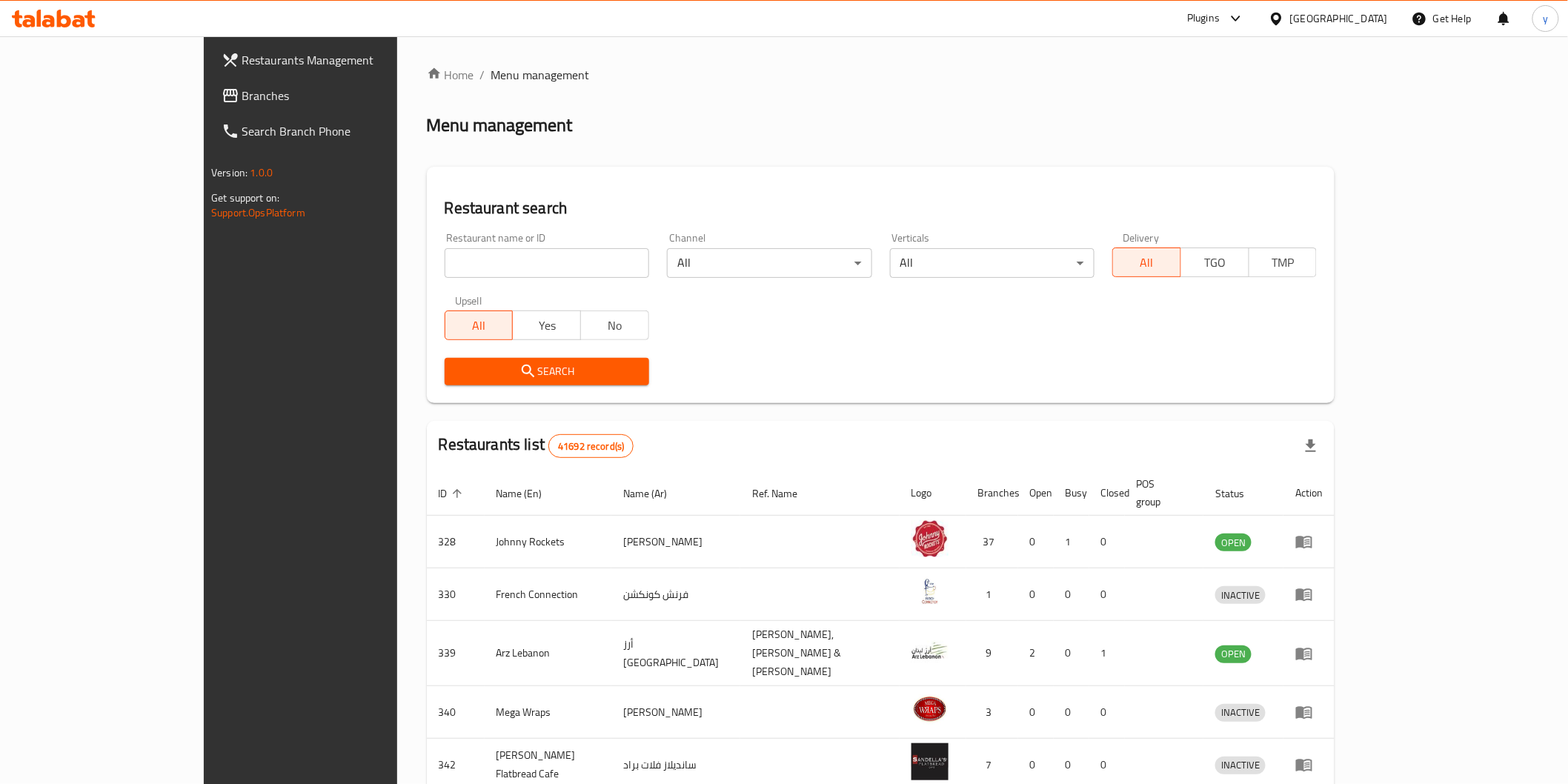
click at [528, 265] on input "search" at bounding box center [547, 263] width 205 height 30
paste input "779230"
type input "779230"
click at [457, 372] on span "Search" at bounding box center [547, 371] width 181 height 19
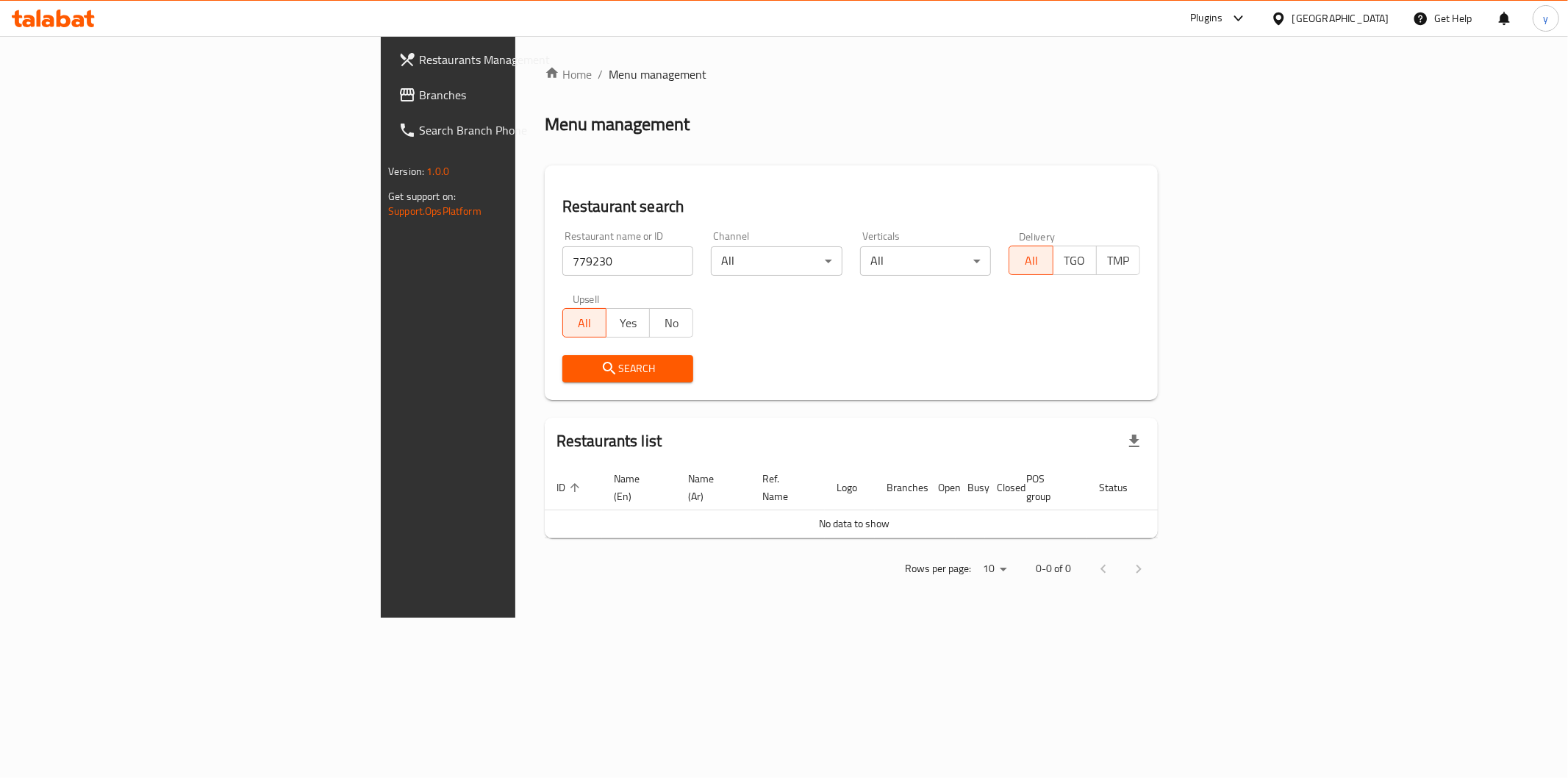
click at [419, 90] on span "Branches" at bounding box center [525, 95] width 211 height 18
